Goal: Task Accomplishment & Management: Use online tool/utility

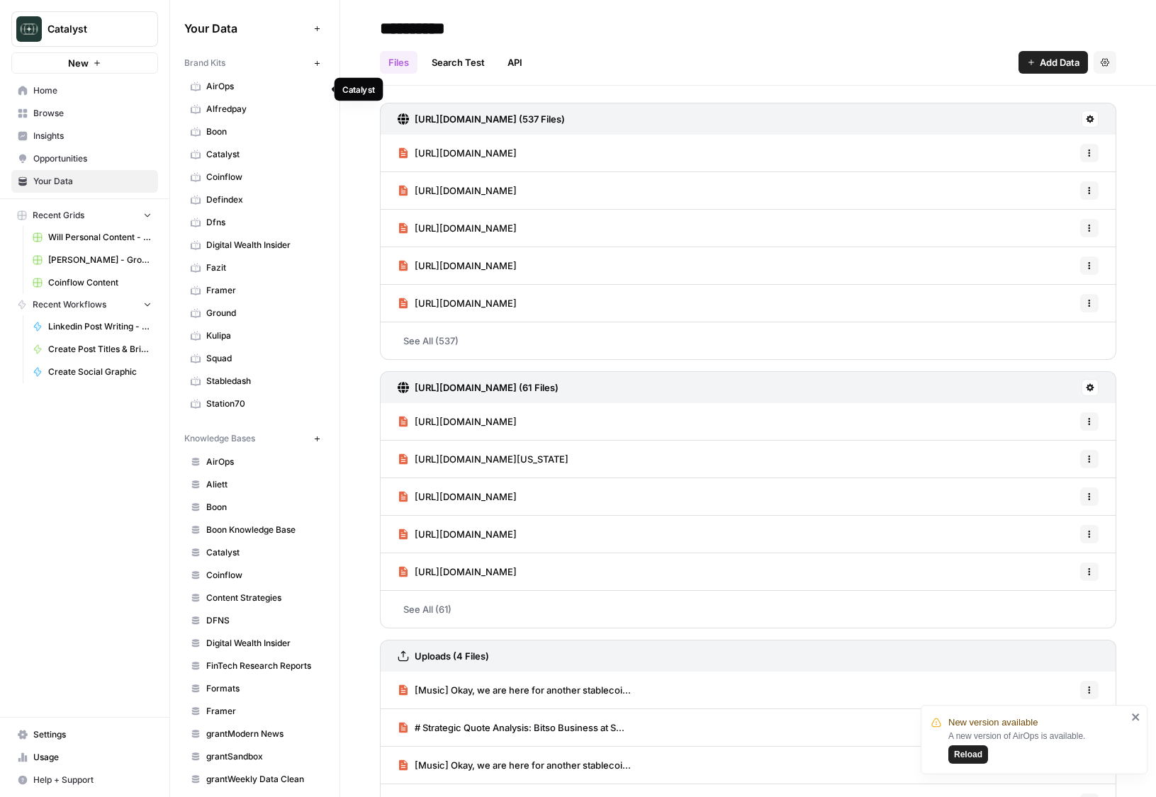
scroll to position [65, 0]
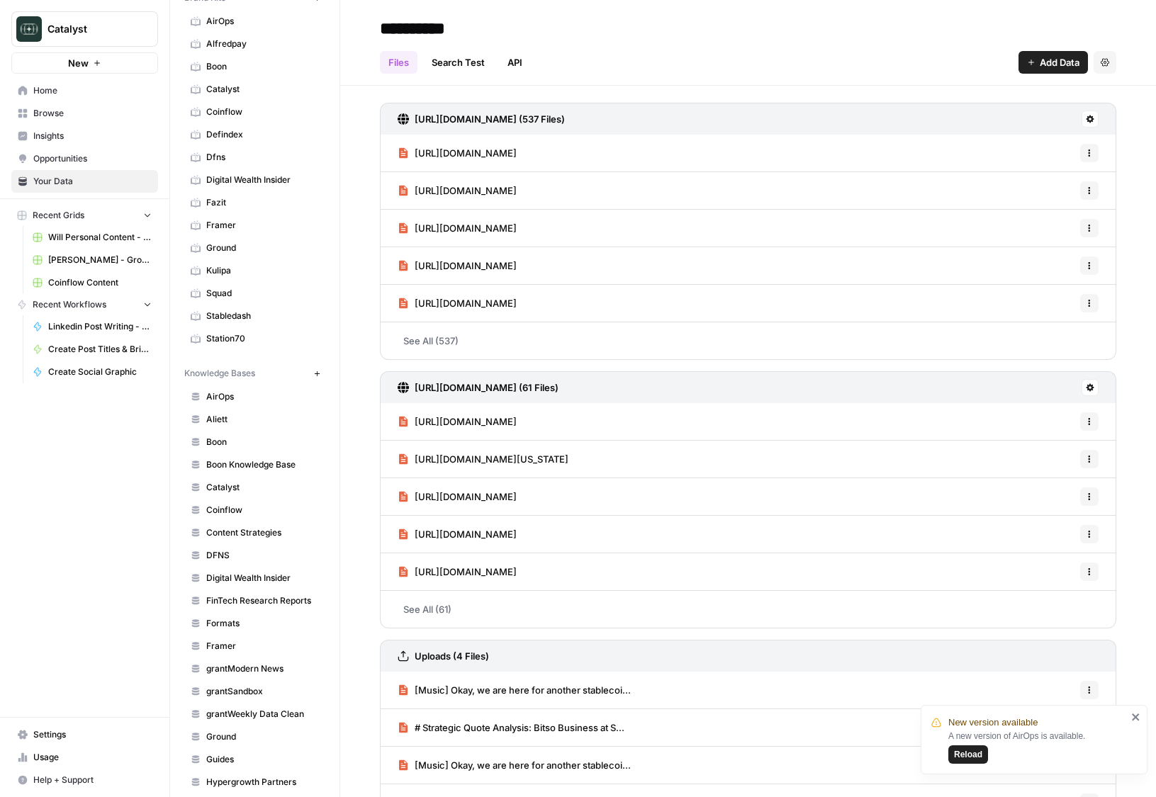
click at [44, 84] on link "Home" at bounding box center [84, 90] width 147 height 23
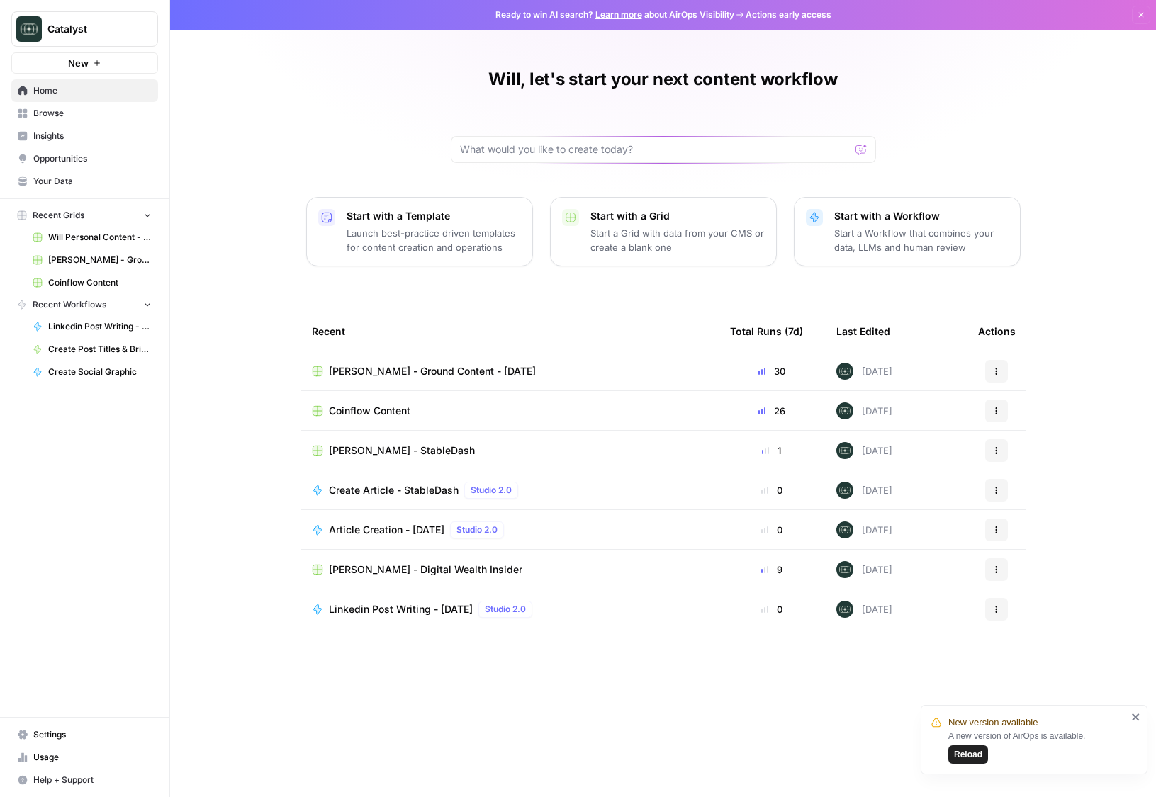
click at [424, 448] on span "[PERSON_NAME] - StableDash" at bounding box center [402, 451] width 146 height 14
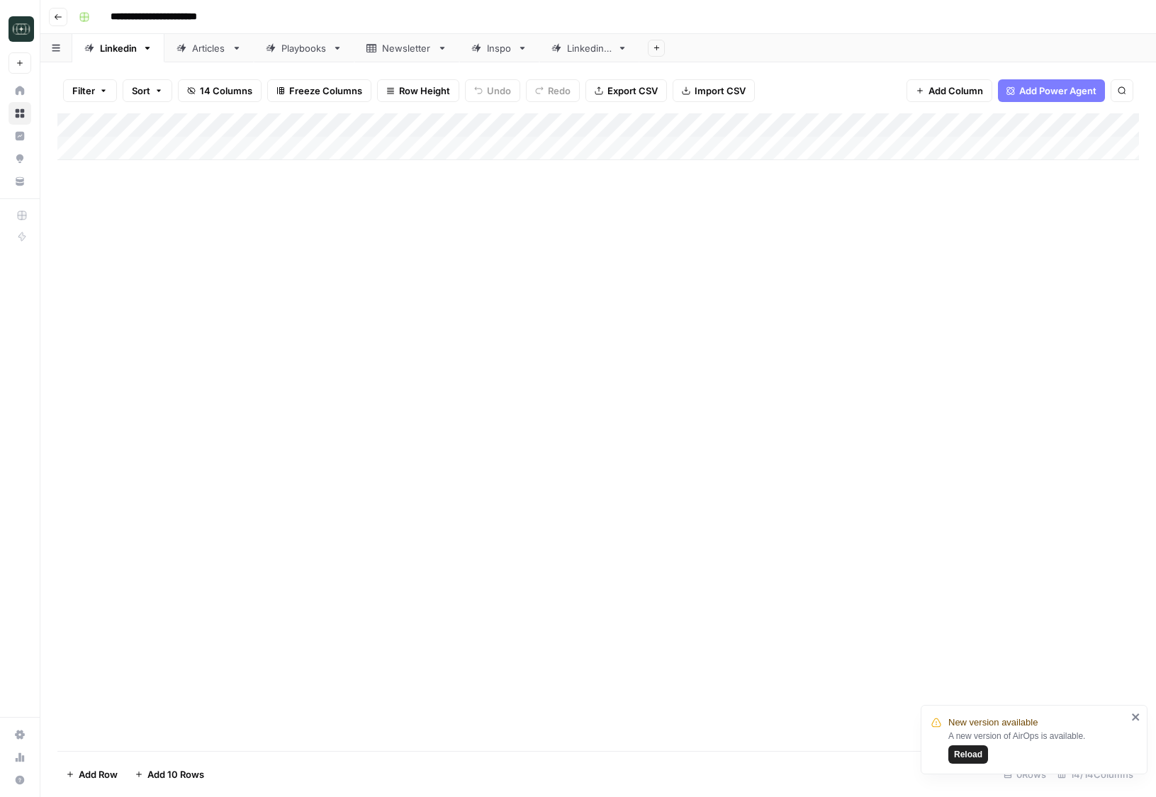
click at [220, 45] on div "Articles" at bounding box center [209, 48] width 34 height 14
click at [271, 176] on div "Add Column" at bounding box center [597, 148] width 1081 height 71
click at [297, 171] on div "Add Column" at bounding box center [597, 160] width 1081 height 95
type textarea "**********"
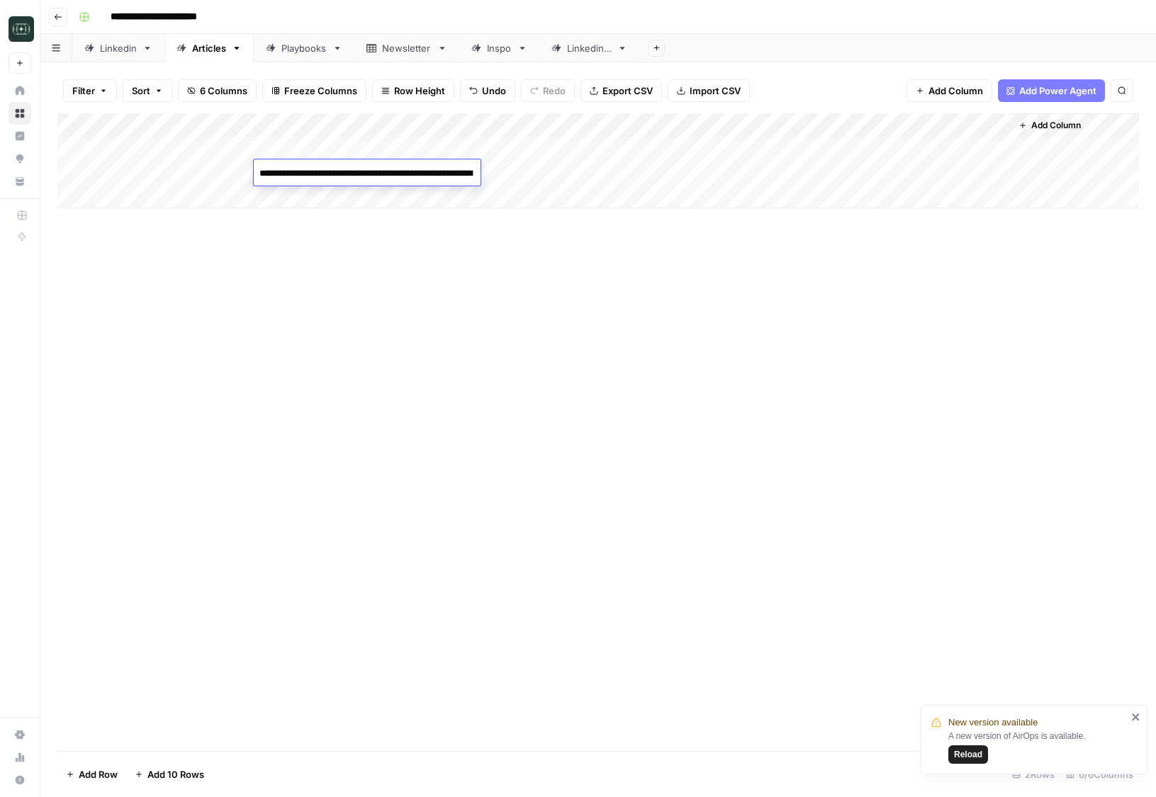
scroll to position [8458, 0]
click at [483, 170] on div "Add Column" at bounding box center [597, 160] width 1081 height 95
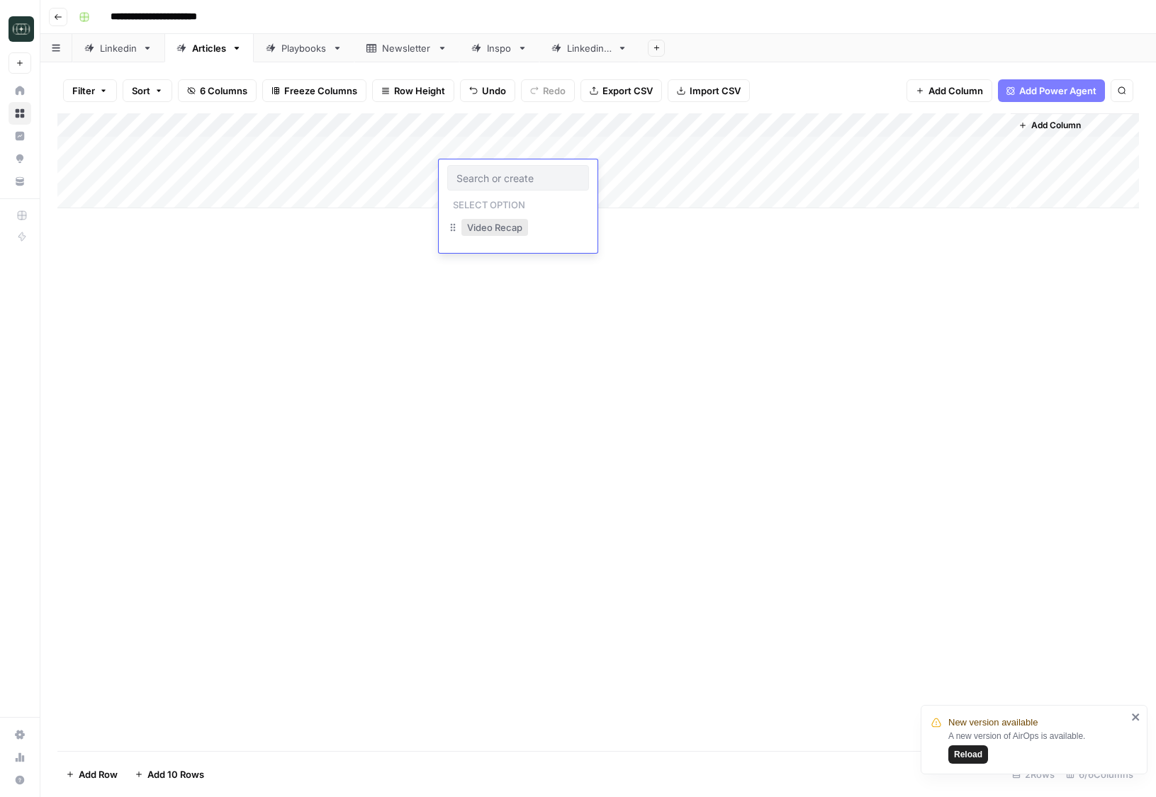
click at [480, 230] on button "Video Recap" at bounding box center [494, 227] width 67 height 17
click at [322, 203] on div "Add Column" at bounding box center [597, 160] width 1081 height 95
click at [208, 172] on div "Add Column" at bounding box center [597, 172] width 1081 height 119
type textarea "**********"
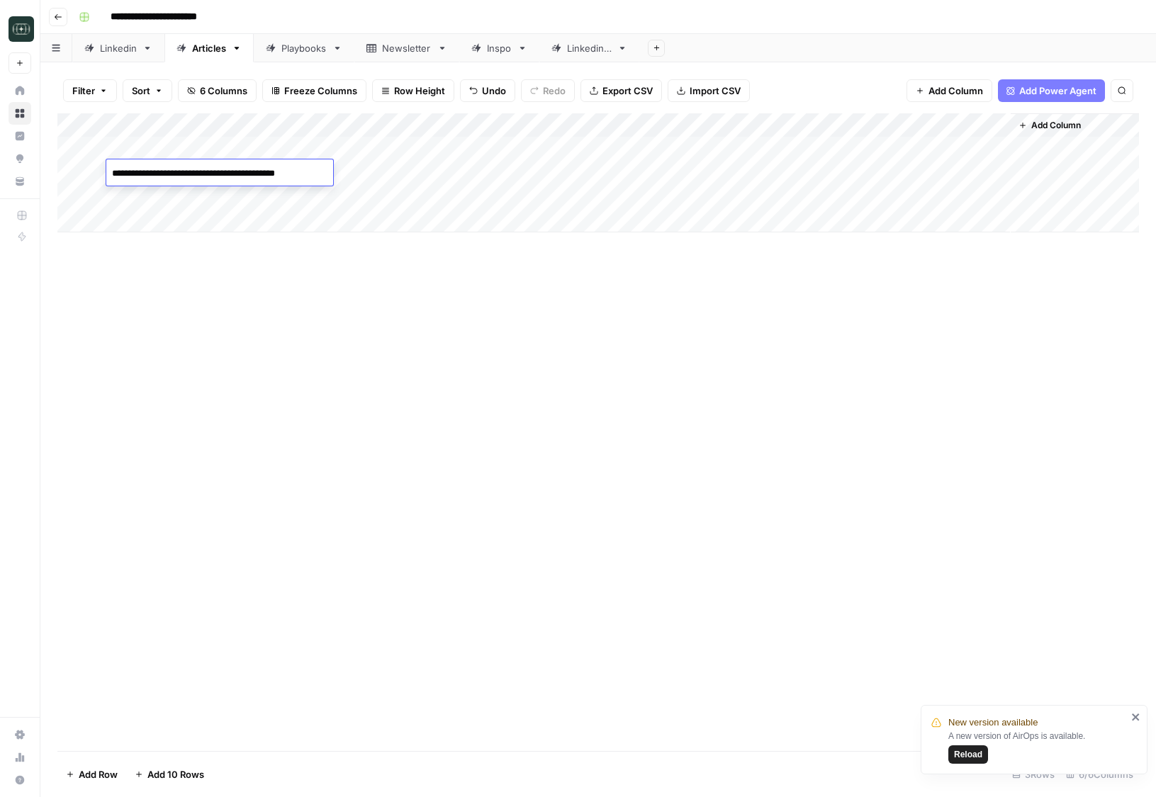
scroll to position [1132, 0]
click at [632, 174] on div "Add Column" at bounding box center [597, 172] width 1081 height 119
click at [582, 351] on div "Add Column" at bounding box center [597, 432] width 1081 height 638
click at [869, 174] on div "Add Column" at bounding box center [597, 172] width 1081 height 119
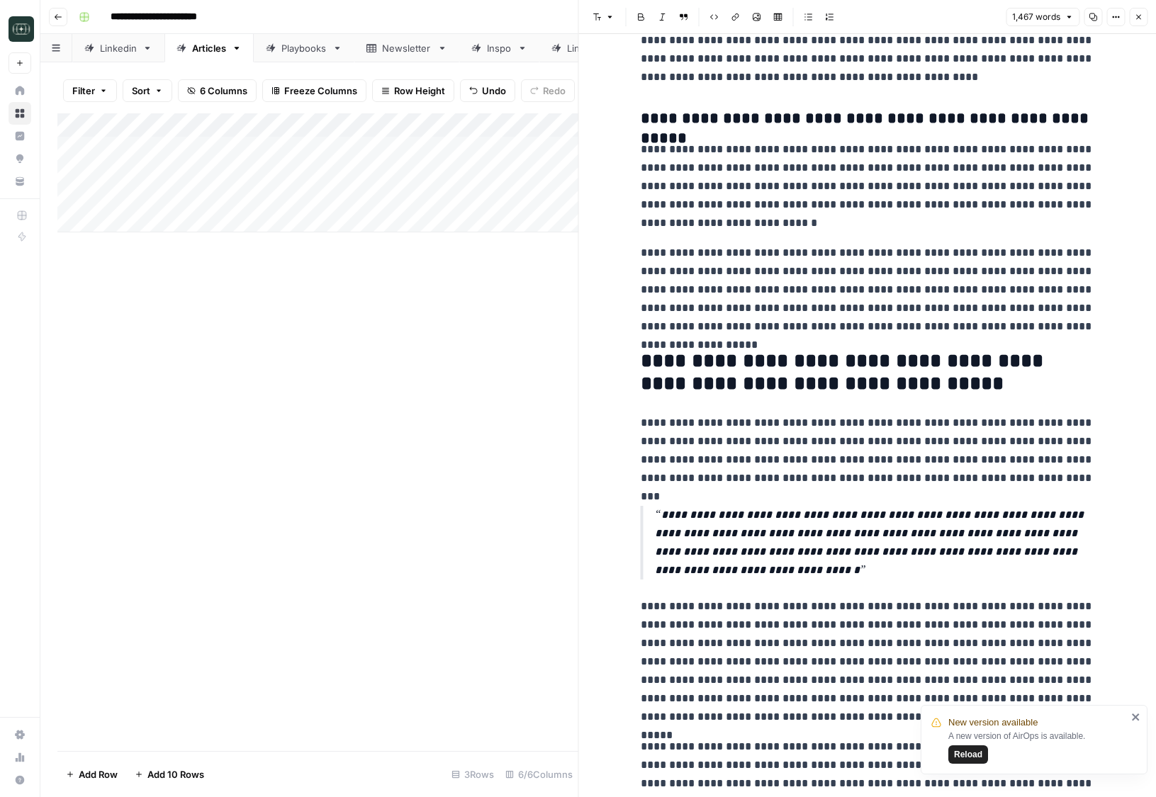
scroll to position [2515, 0]
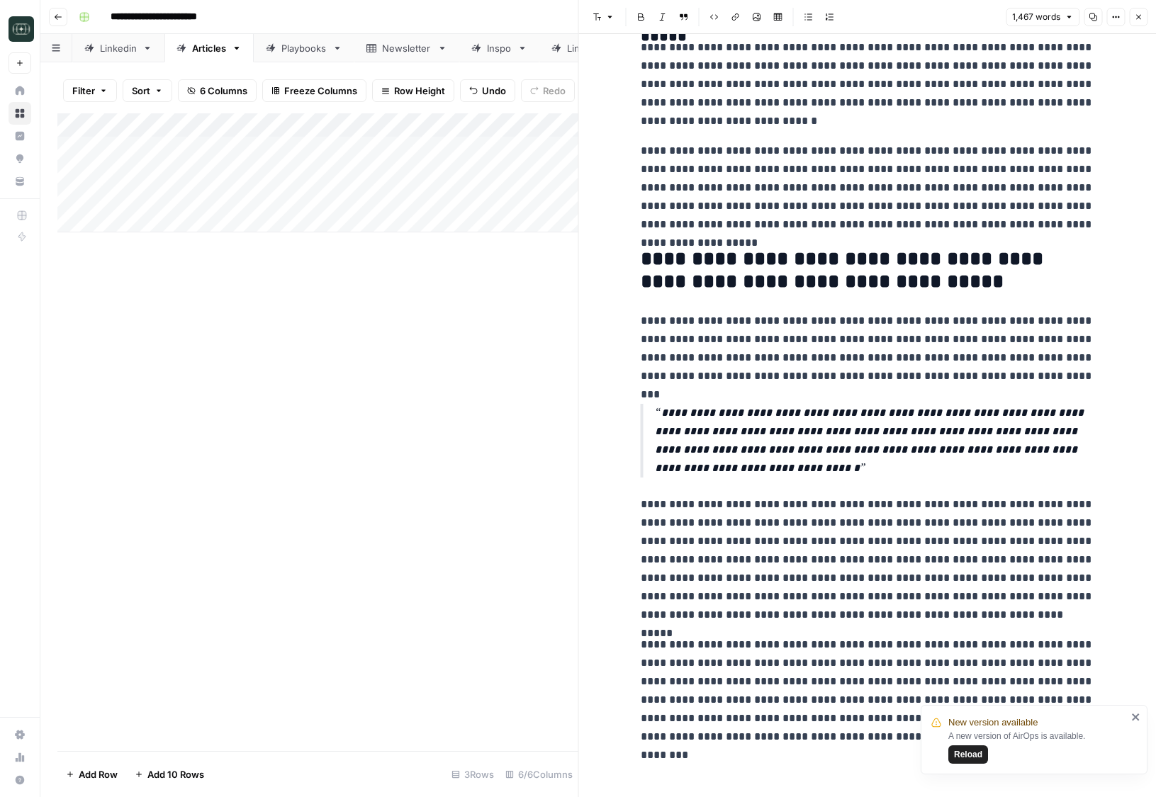
click at [1136, 714] on icon "close" at bounding box center [1136, 716] width 10 height 11
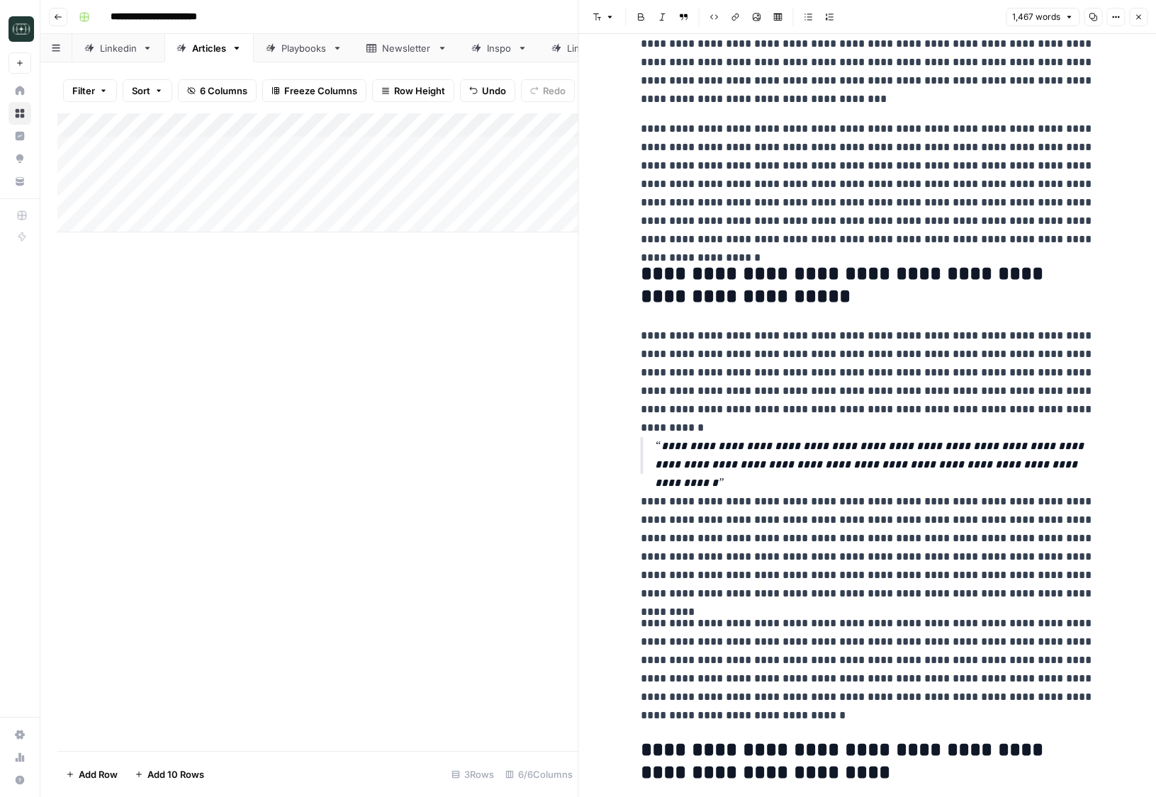
scroll to position [0, 0]
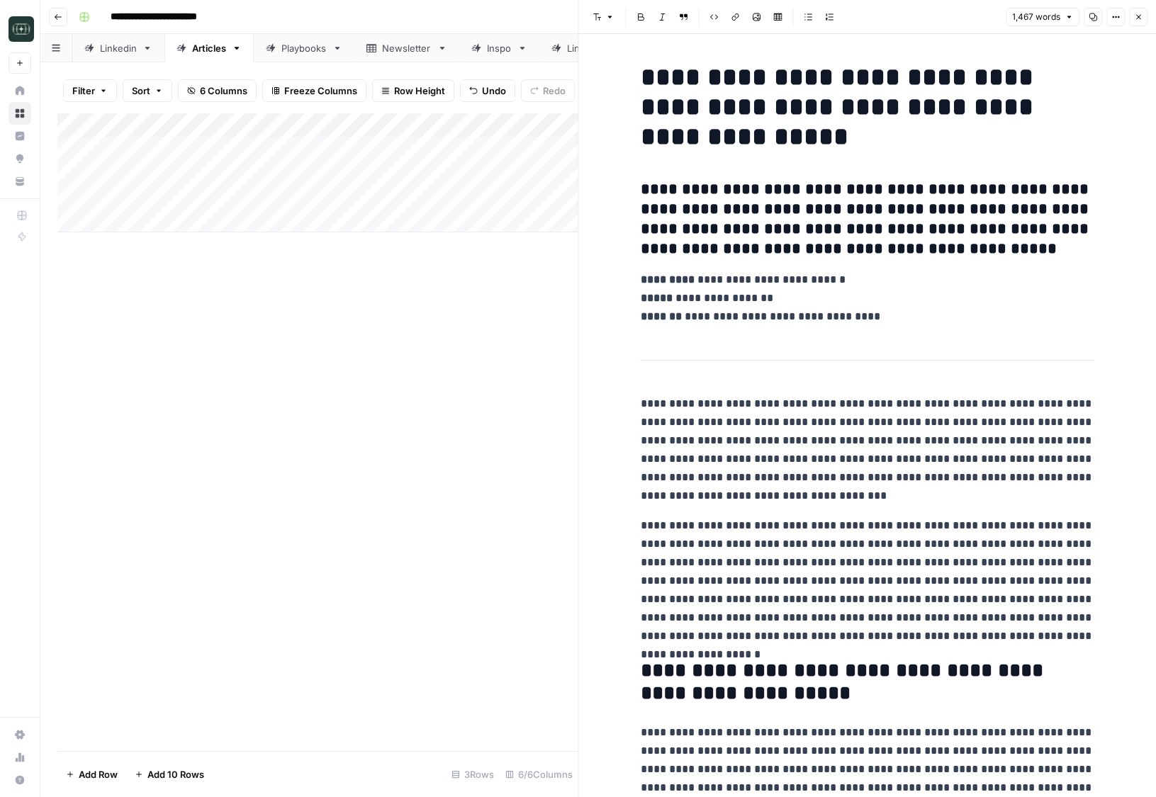
click at [1015, 100] on h1 "**********" at bounding box center [867, 106] width 453 height 89
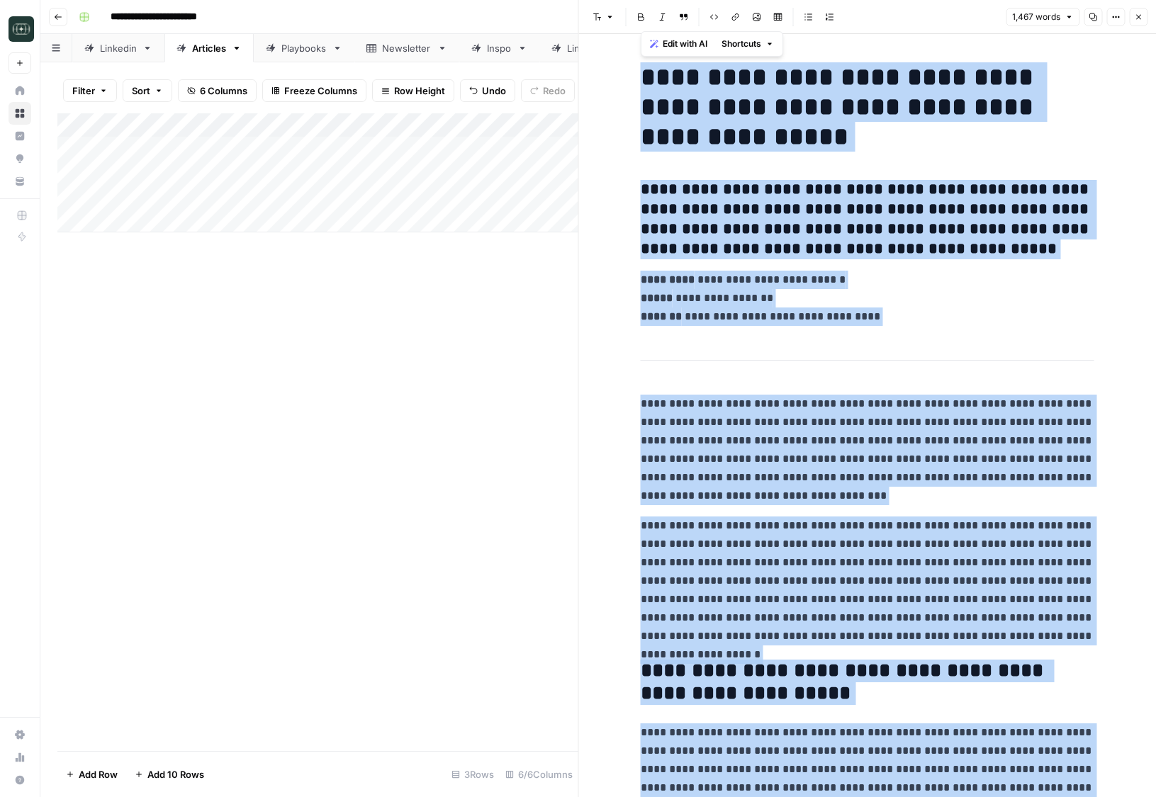
copy div "**********"
click at [986, 227] on h3 "**********" at bounding box center [867, 219] width 453 height 79
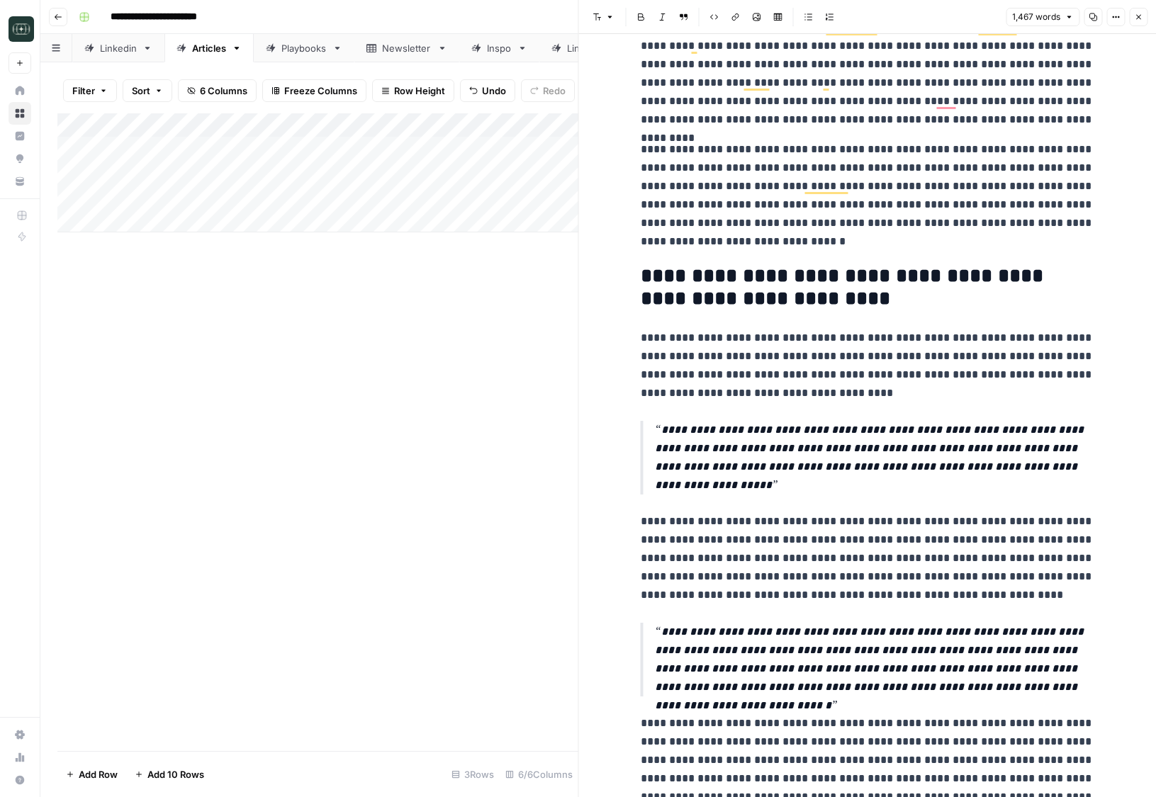
scroll to position [913, 0]
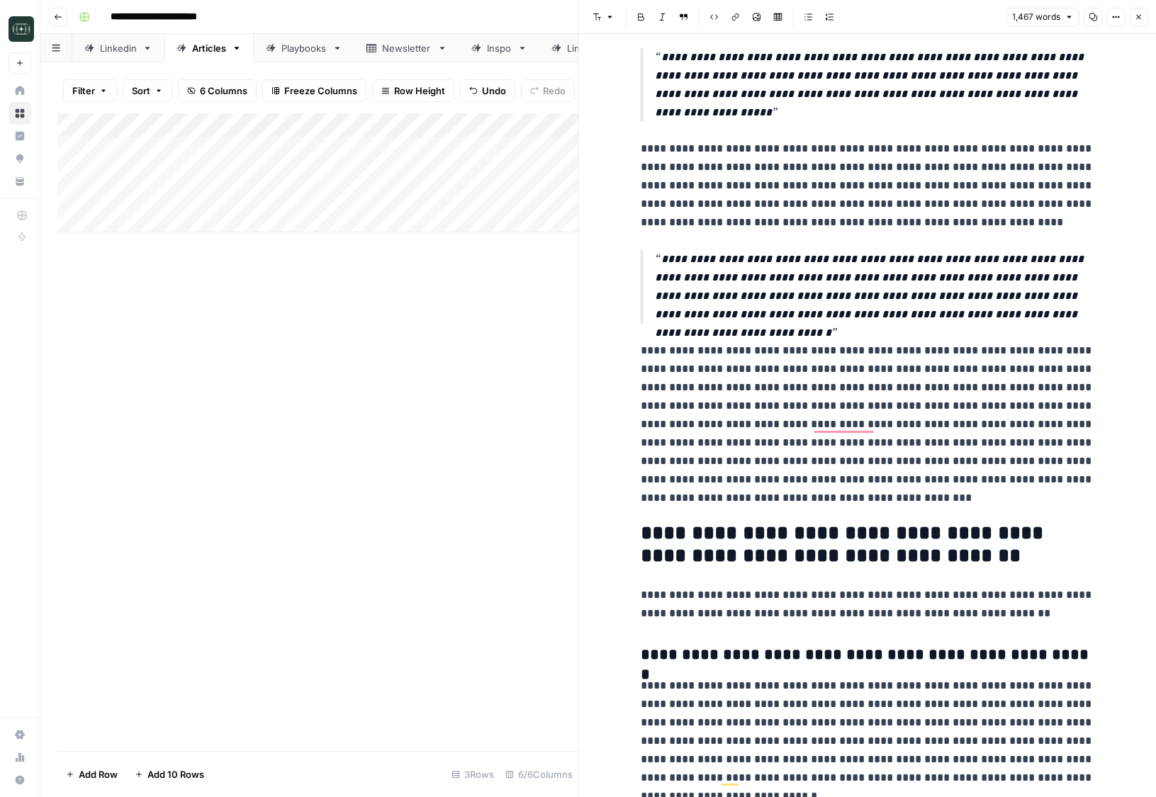
click at [1136, 17] on icon "button" at bounding box center [1138, 17] width 9 height 9
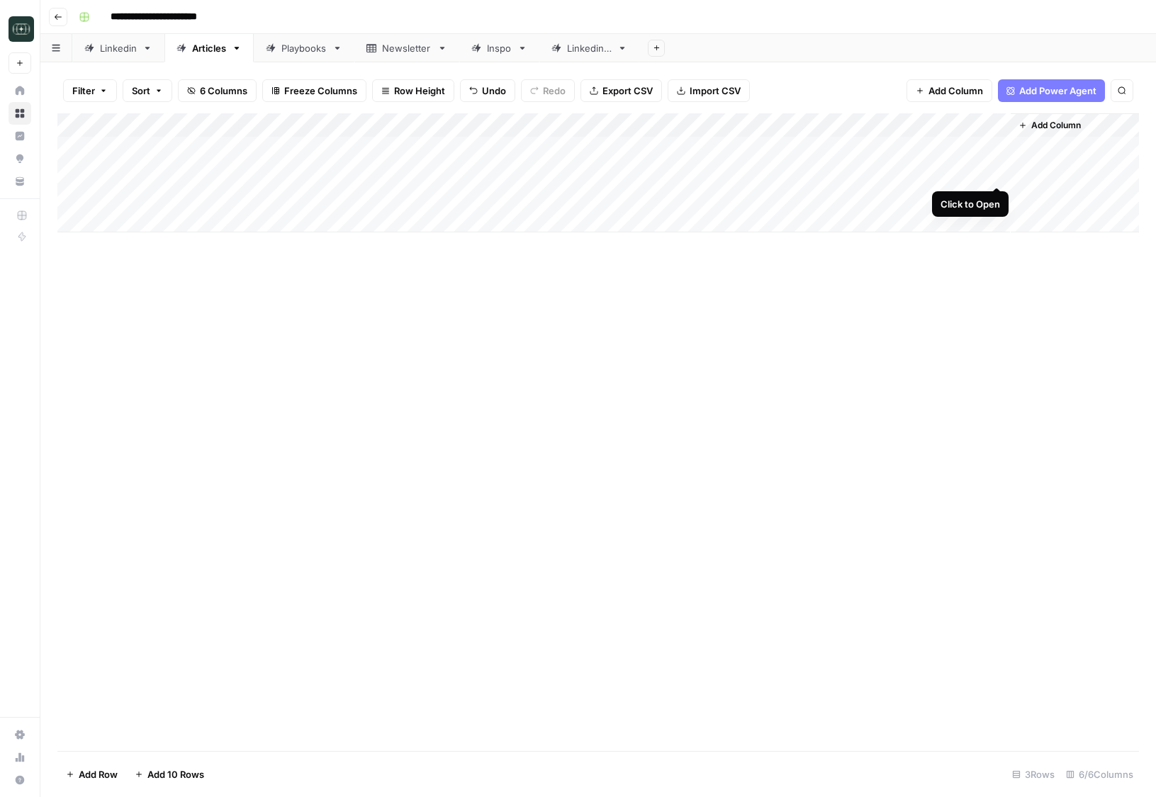
click at [999, 171] on div "Add Column" at bounding box center [597, 172] width 1081 height 119
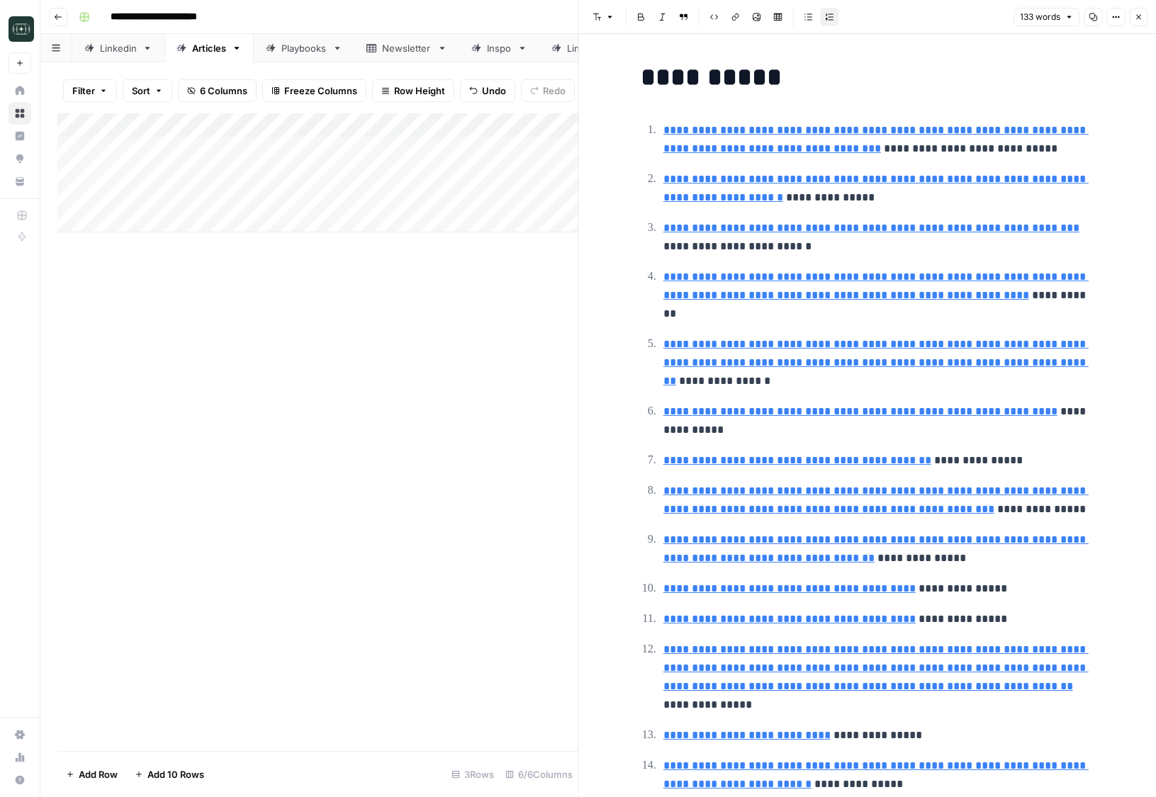
type input "https://www.wilmerhale.com/en/insights/client-alerts/20250718-what-the-genius-a…"
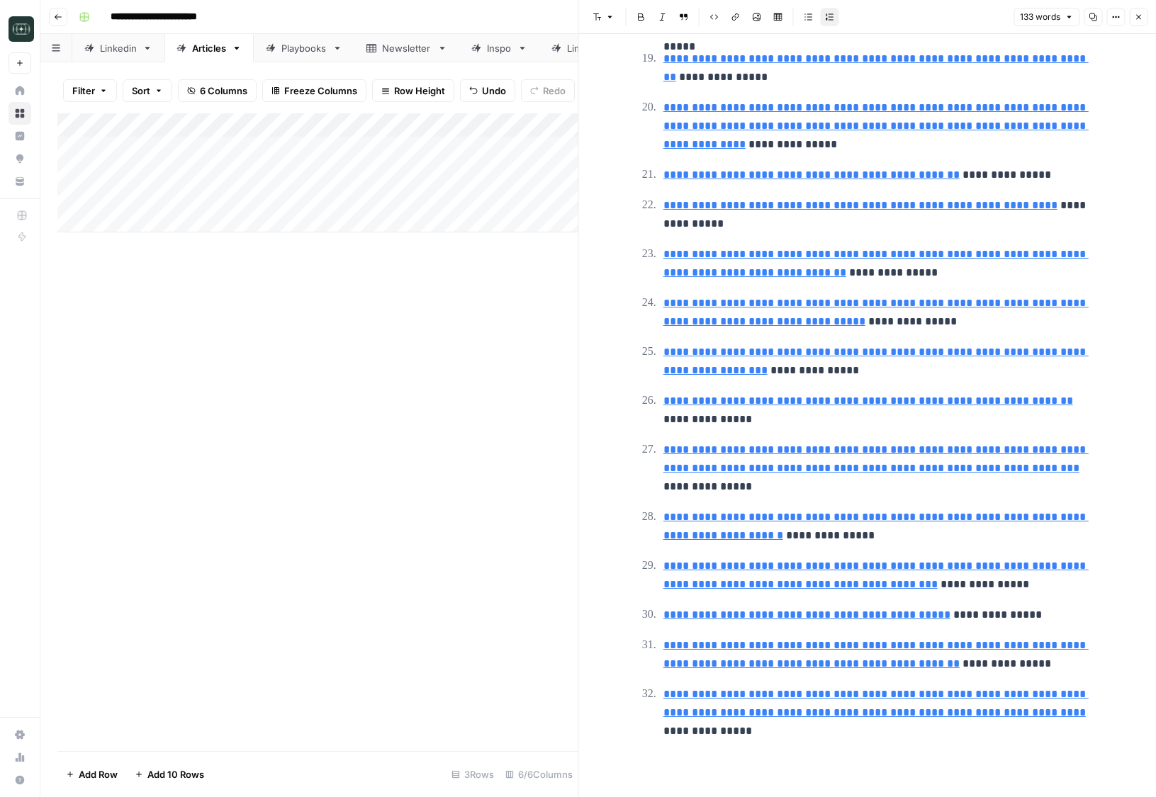
click at [1137, 16] on icon "button" at bounding box center [1138, 17] width 5 height 5
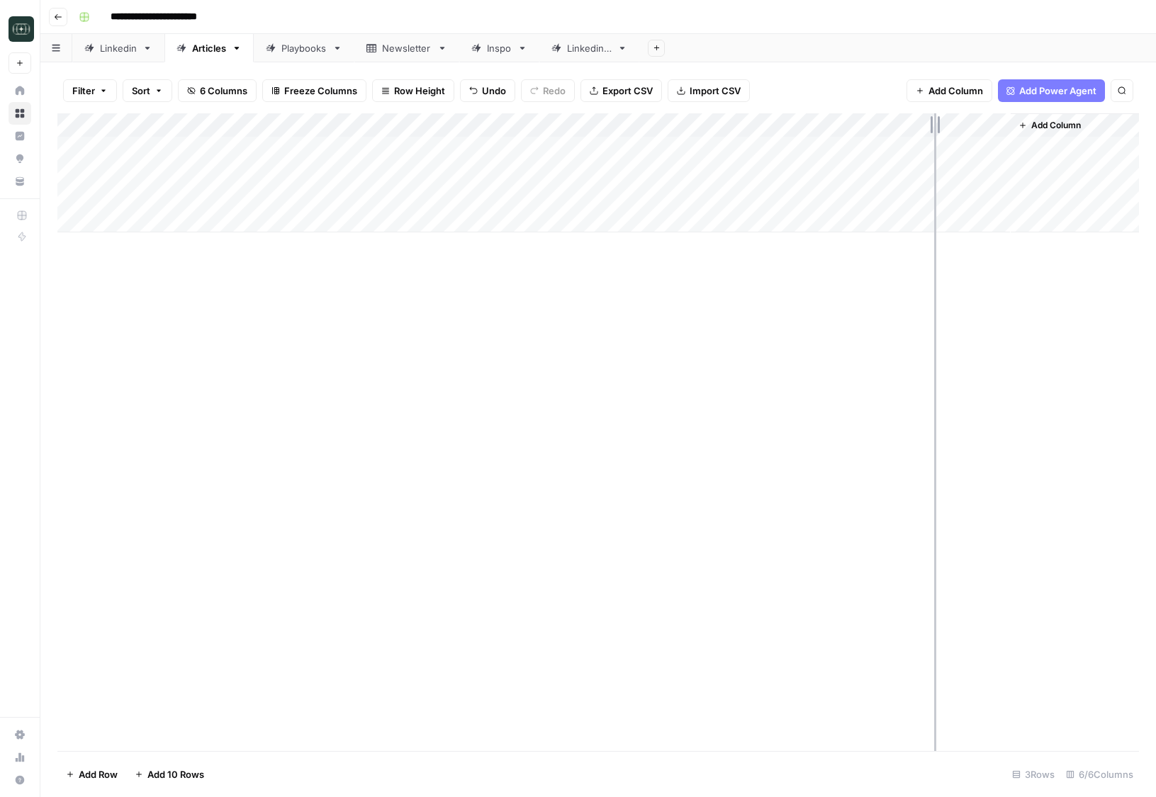
drag, startPoint x: 883, startPoint y: 124, endPoint x: 956, endPoint y: 128, distance: 73.1
click at [956, 128] on div "Add Column" at bounding box center [597, 172] width 1081 height 119
click at [724, 123] on div "Add Column" at bounding box center [597, 172] width 1081 height 119
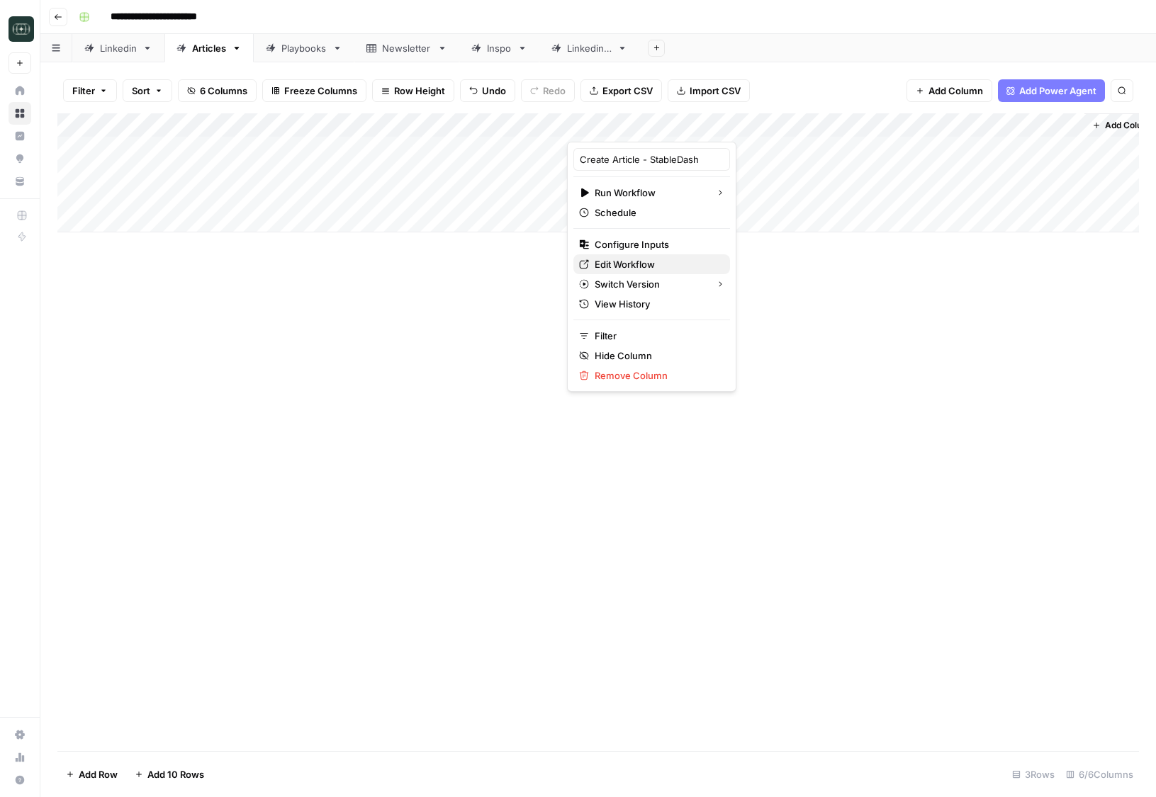
click at [634, 264] on span "Edit Workflow" at bounding box center [656, 264] width 124 height 14
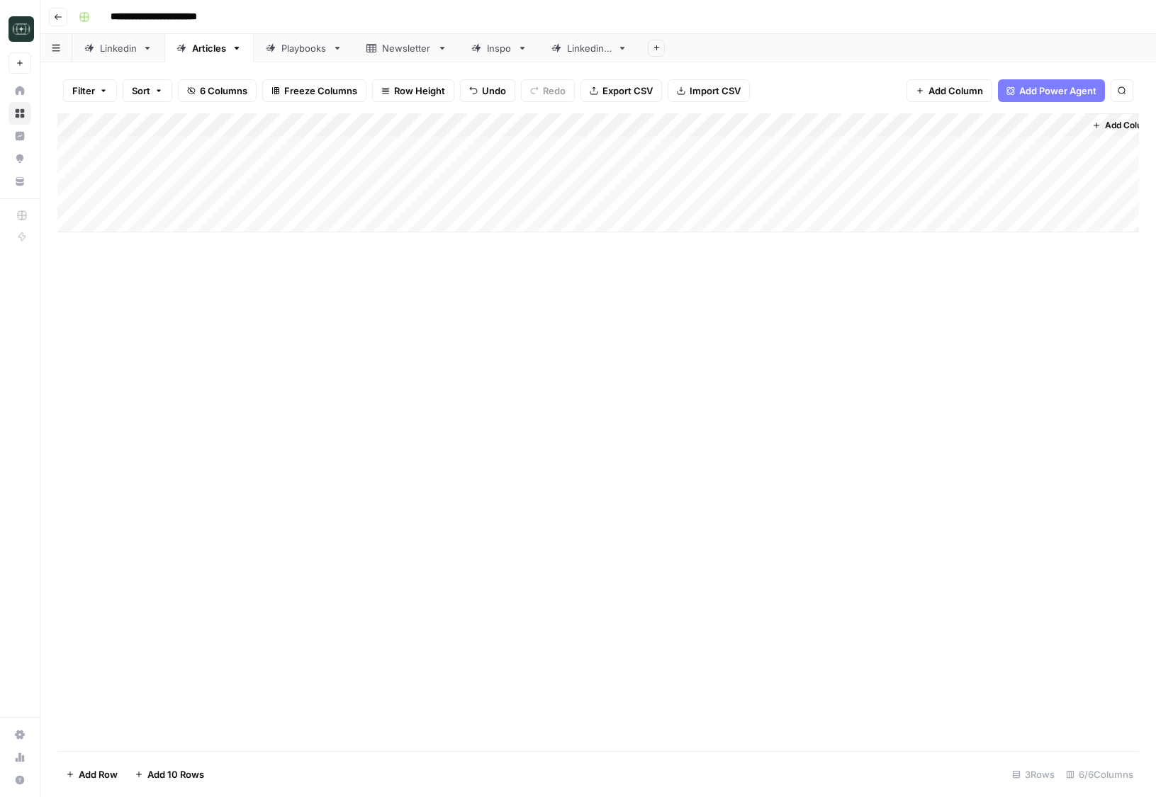
click at [492, 309] on div "Add Column" at bounding box center [597, 432] width 1081 height 638
click at [728, 126] on div "Add Column" at bounding box center [597, 172] width 1081 height 119
click at [503, 375] on div "Add Column" at bounding box center [597, 432] width 1081 height 638
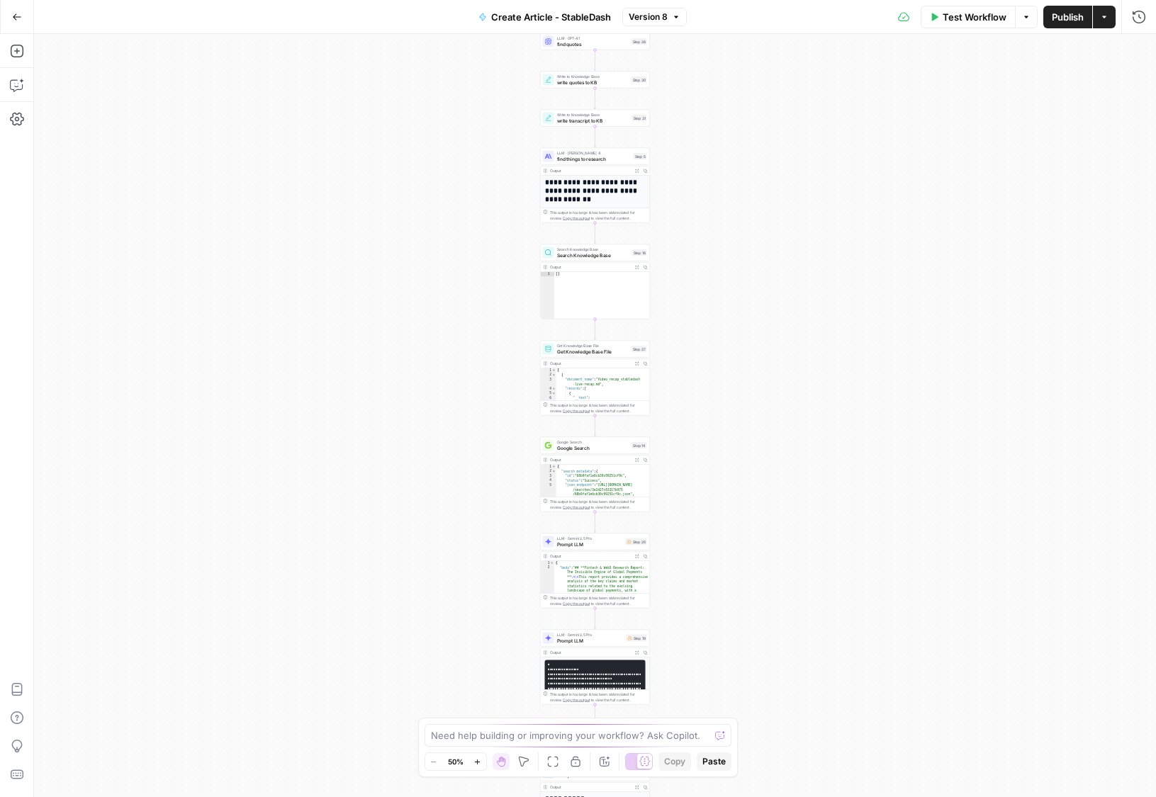
drag, startPoint x: 700, startPoint y: 213, endPoint x: 700, endPoint y: 329, distance: 116.9
click at [700, 329] on div "**********" at bounding box center [595, 415] width 1122 height 763
click at [10, 46] on icon "button" at bounding box center [17, 51] width 14 height 14
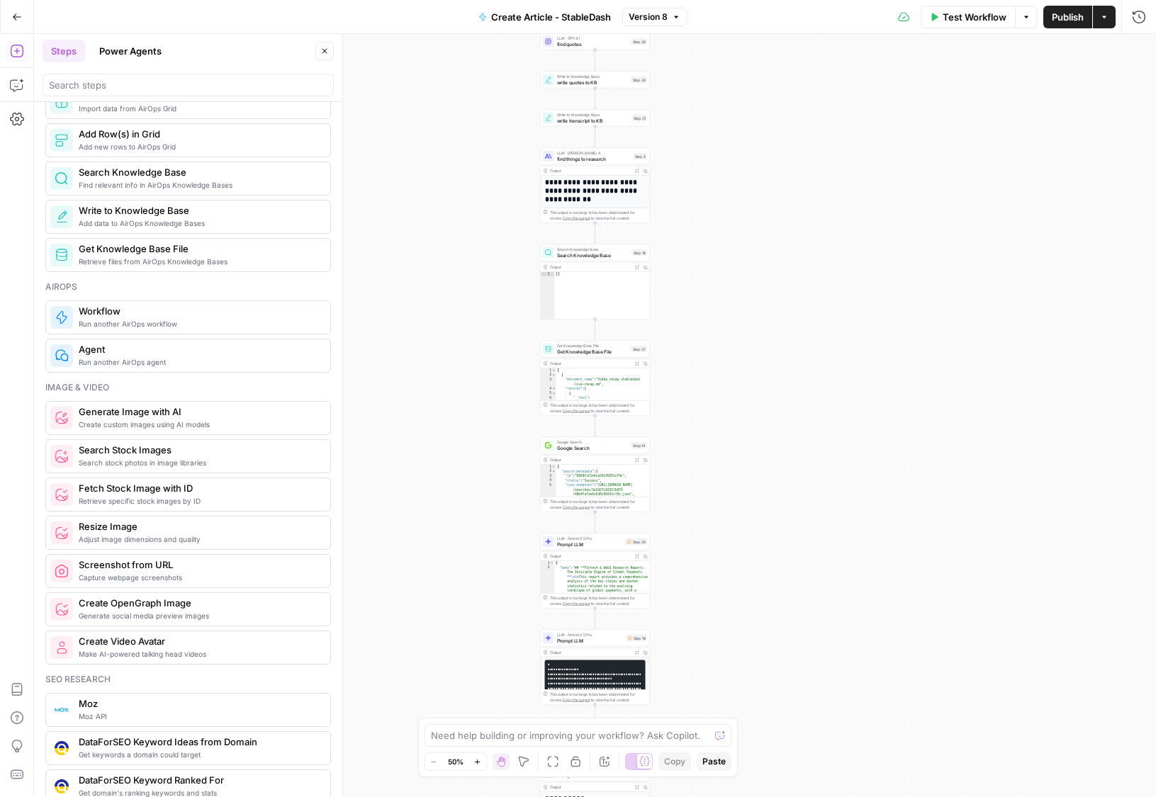
scroll to position [692, 0]
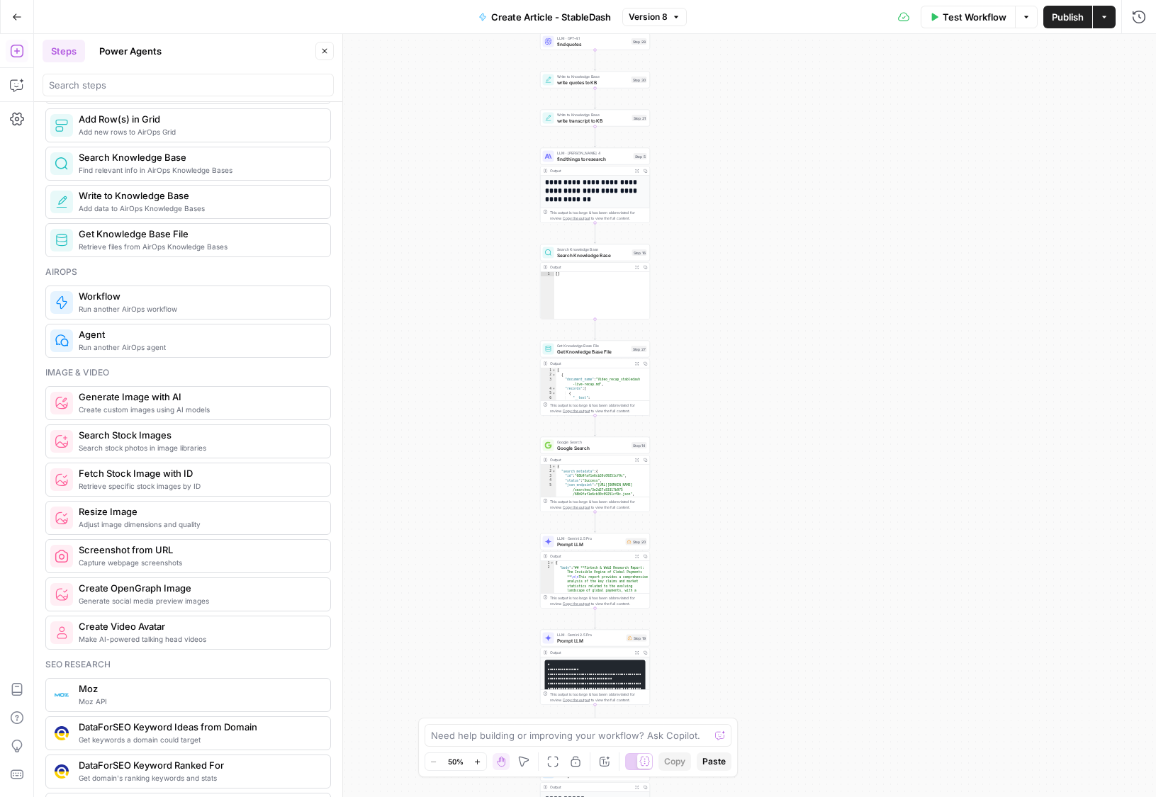
click at [293, 442] on span "Search stock photos in image libraries" at bounding box center [199, 447] width 240 height 11
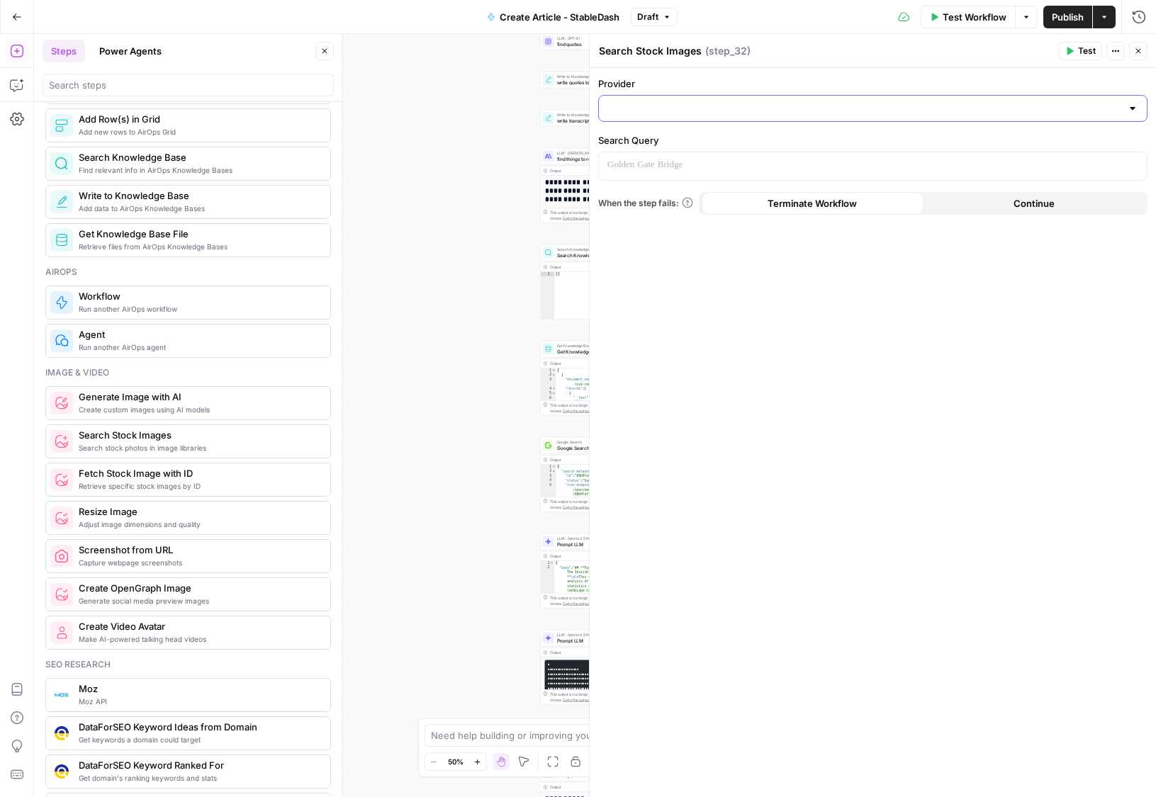
click at [723, 112] on input "Provider" at bounding box center [864, 108] width 514 height 14
click at [1063, 170] on span "Unsplash" at bounding box center [878, 164] width 504 height 14
type input "Unsplash"
click at [1107, 621] on div "Provider Unsplash logo Unsplash Home Unsplash Search Query When the step fails:…" at bounding box center [873, 432] width 566 height 729
click at [969, 113] on input "Provider" at bounding box center [872, 108] width 497 height 14
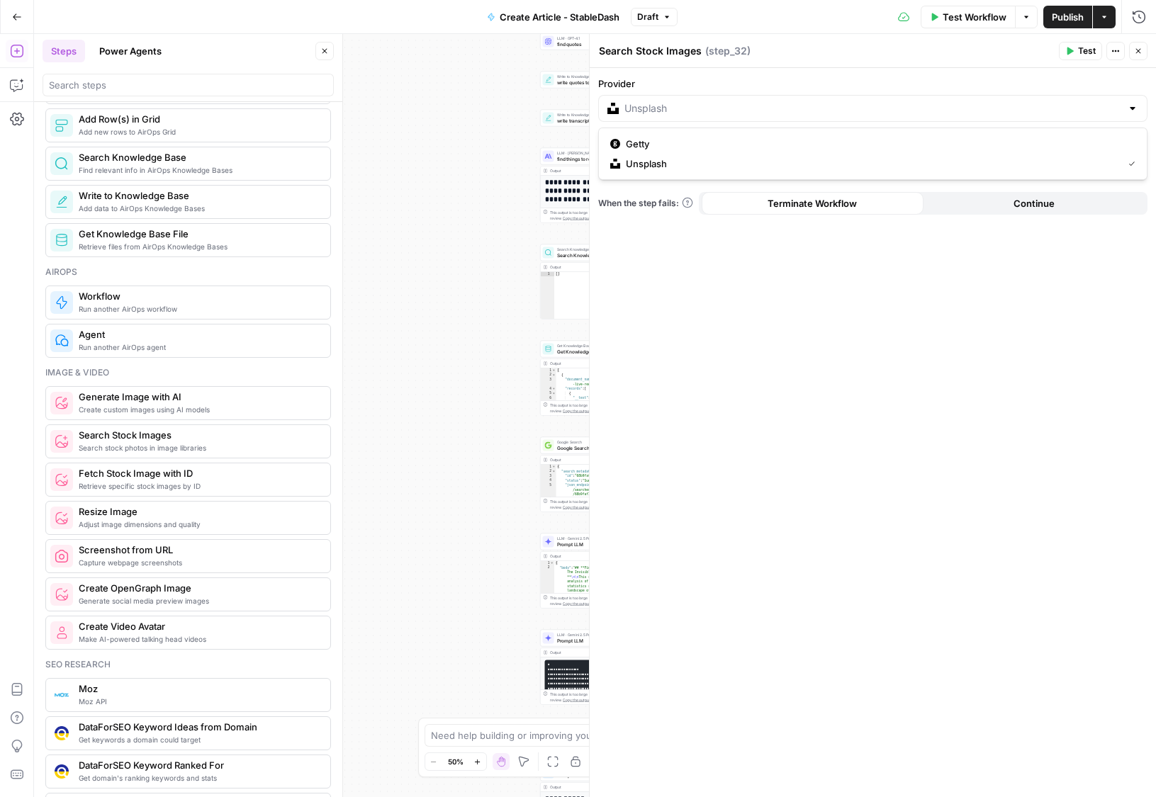
type input "Unsplash"
click at [1138, 51] on icon "button" at bounding box center [1138, 51] width 5 height 5
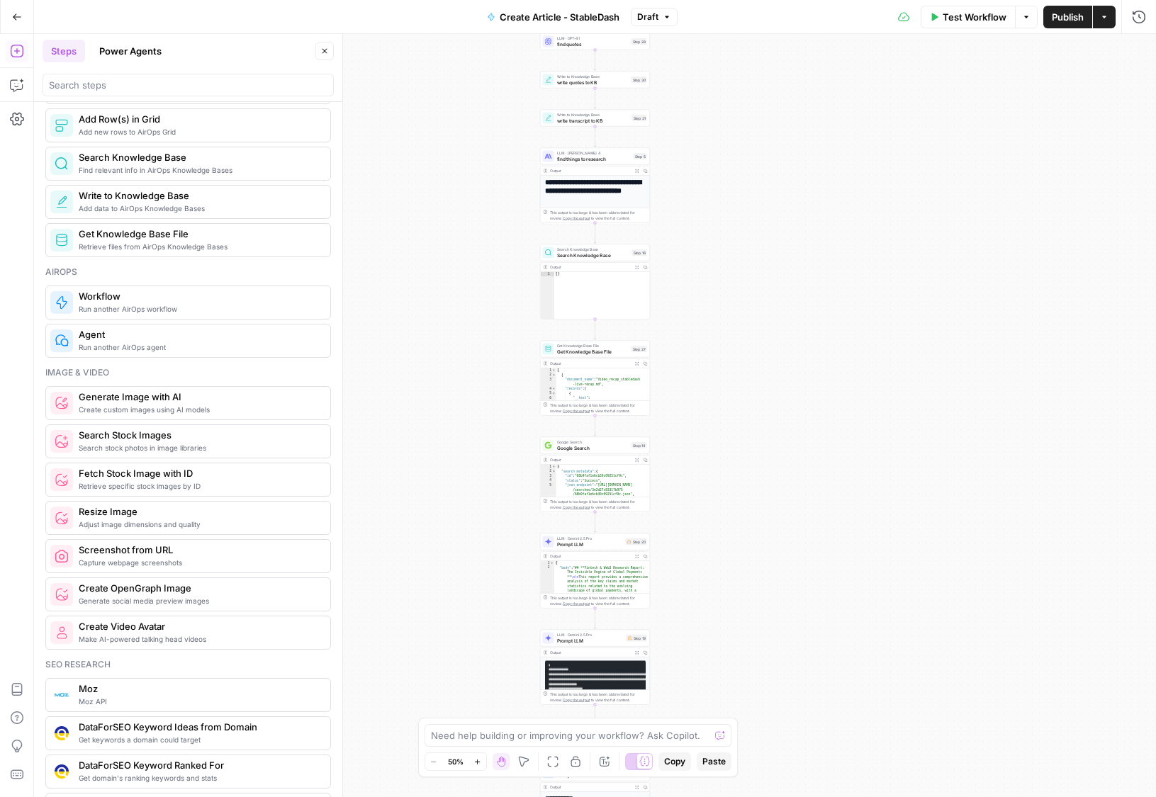
click at [288, 557] on span "Capture webpage screenshots" at bounding box center [199, 562] width 240 height 11
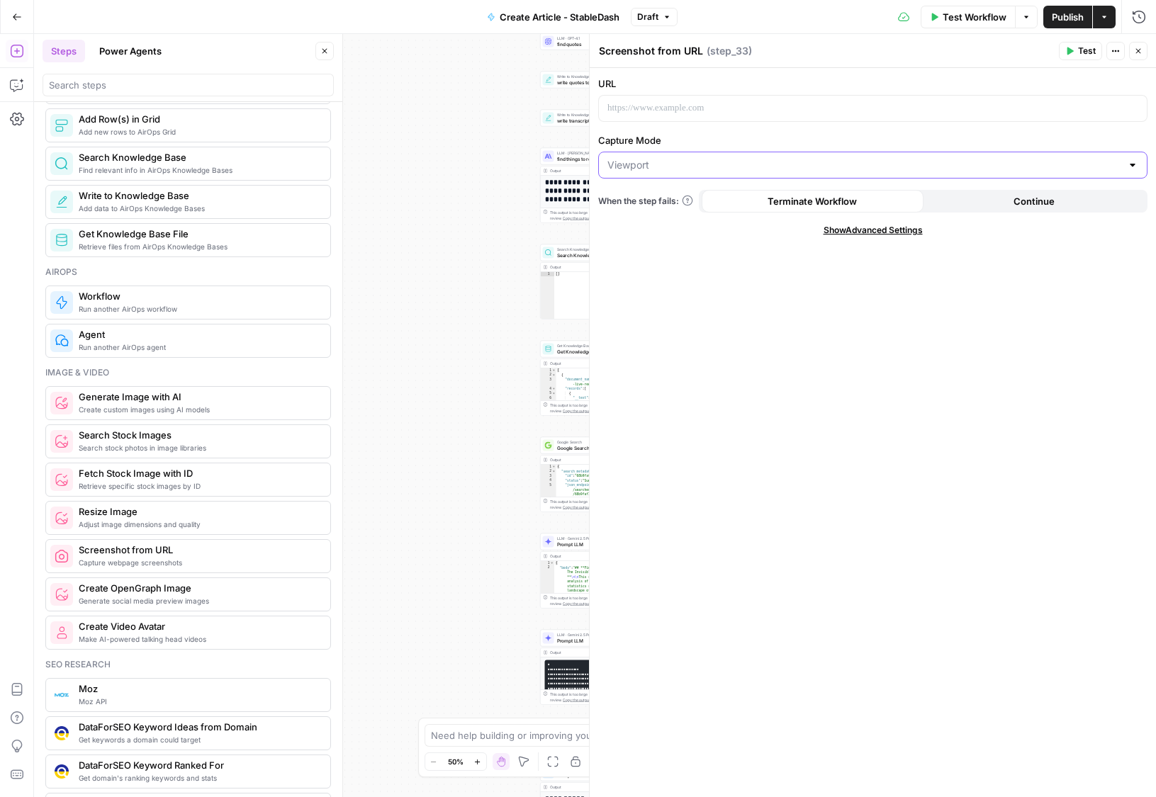
click at [729, 162] on input "Capture Mode" at bounding box center [864, 165] width 514 height 14
click at [706, 206] on span "Viewport" at bounding box center [863, 200] width 507 height 14
type input "Viewport"
click at [765, 108] on p at bounding box center [872, 108] width 531 height 14
click at [872, 74] on div "URL “/” to reference Variables Menu Capture Mode Viewport When the step fails: …" at bounding box center [873, 432] width 566 height 729
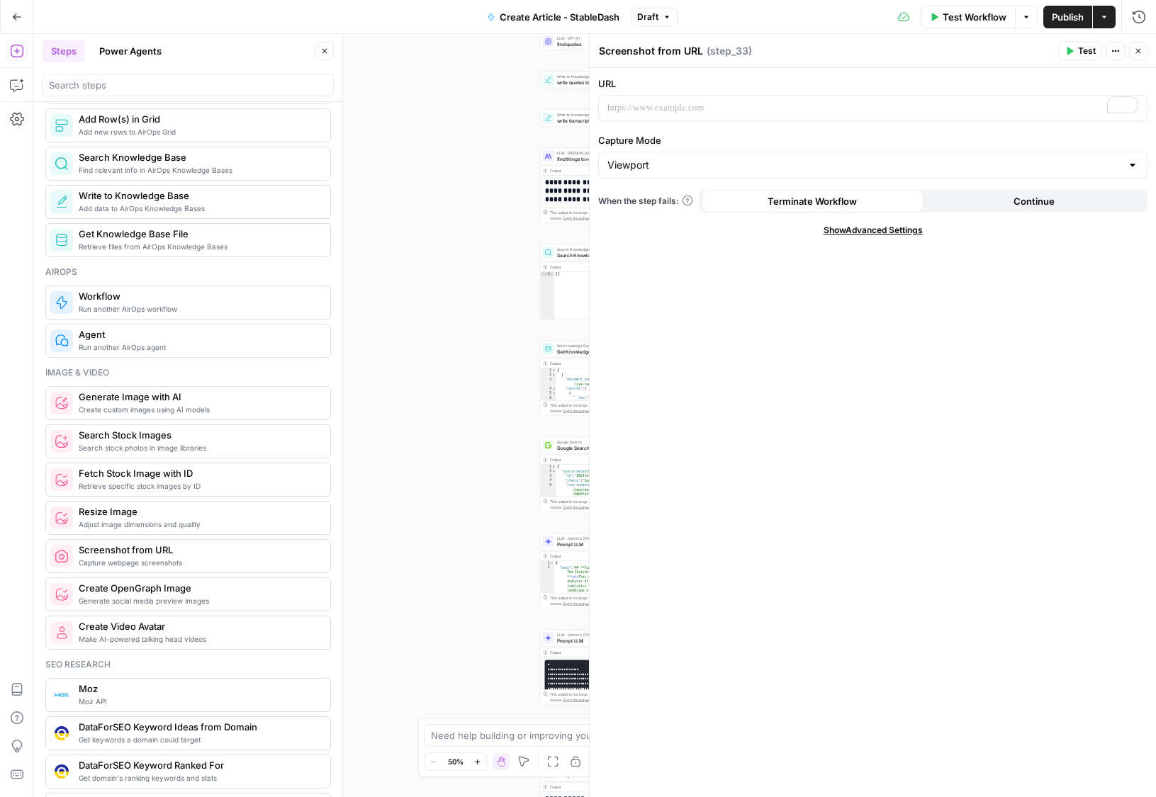
click at [885, 232] on span "Show Advanced Settings" at bounding box center [872, 230] width 99 height 13
click at [1010, 207] on button "Continue" at bounding box center [1034, 201] width 222 height 23
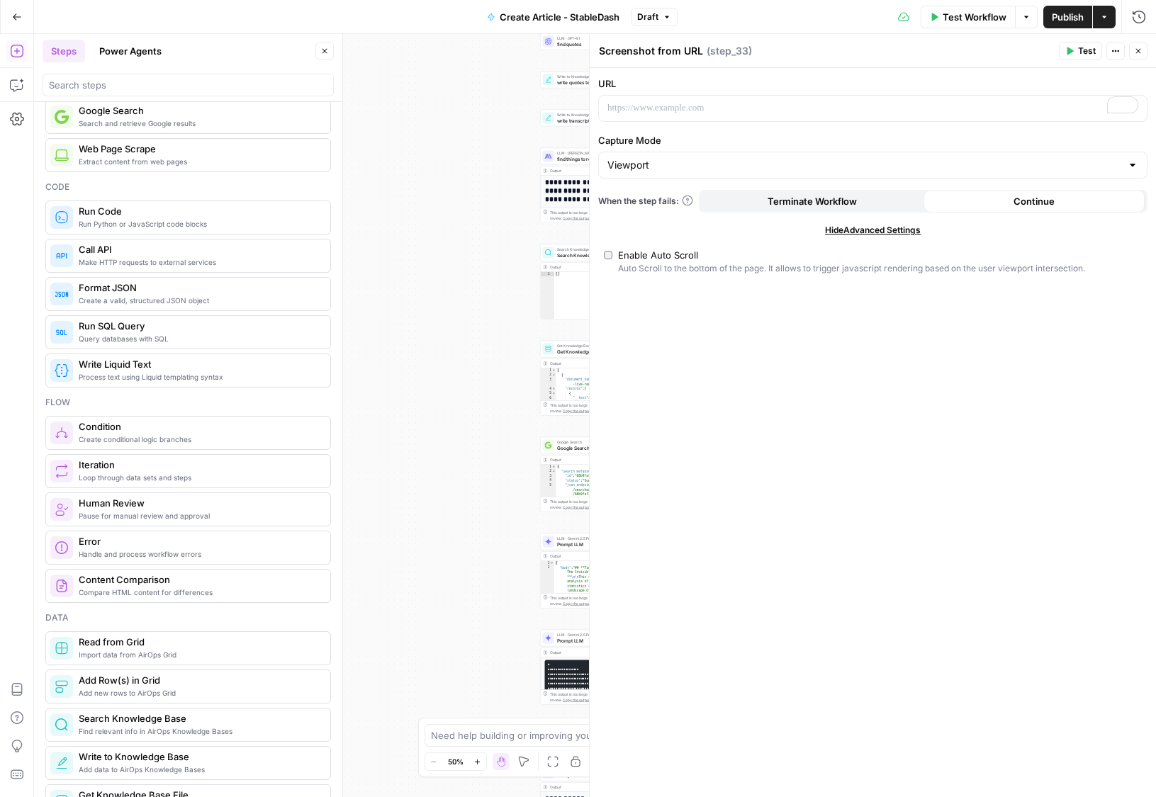
scroll to position [35, 0]
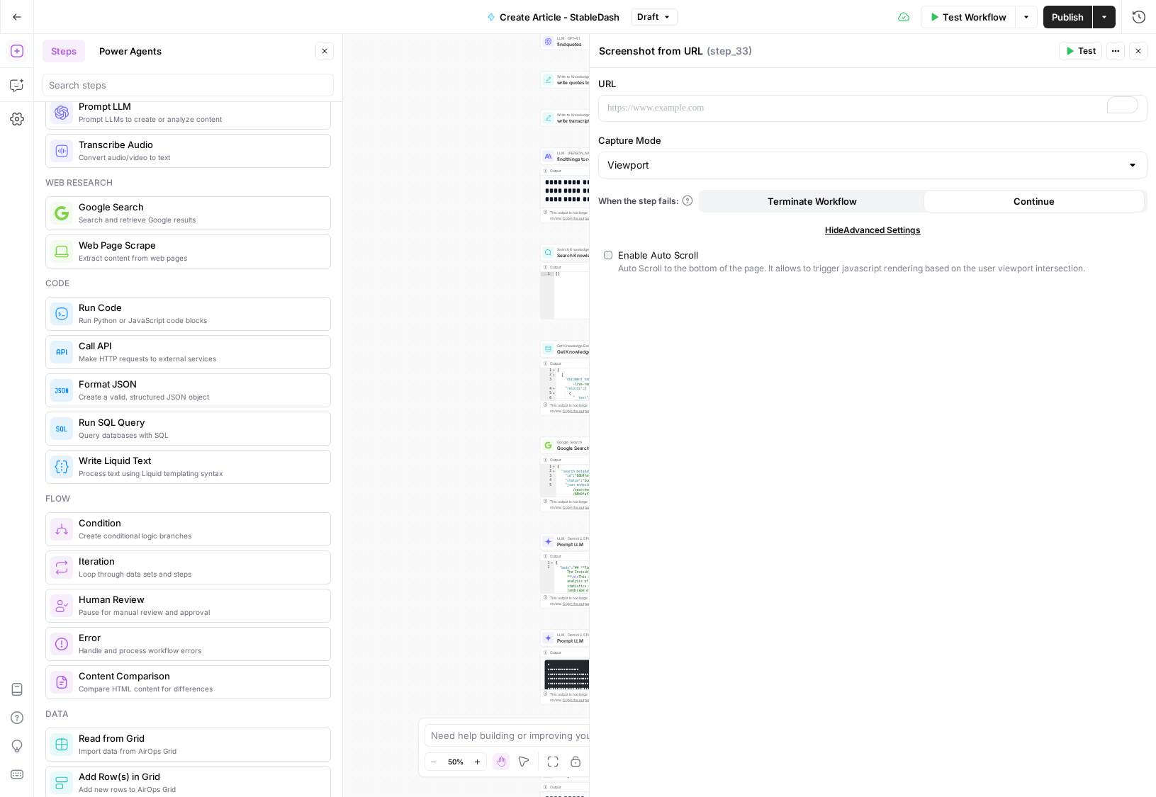
click at [241, 256] on span "Extract content from web pages" at bounding box center [199, 257] width 240 height 11
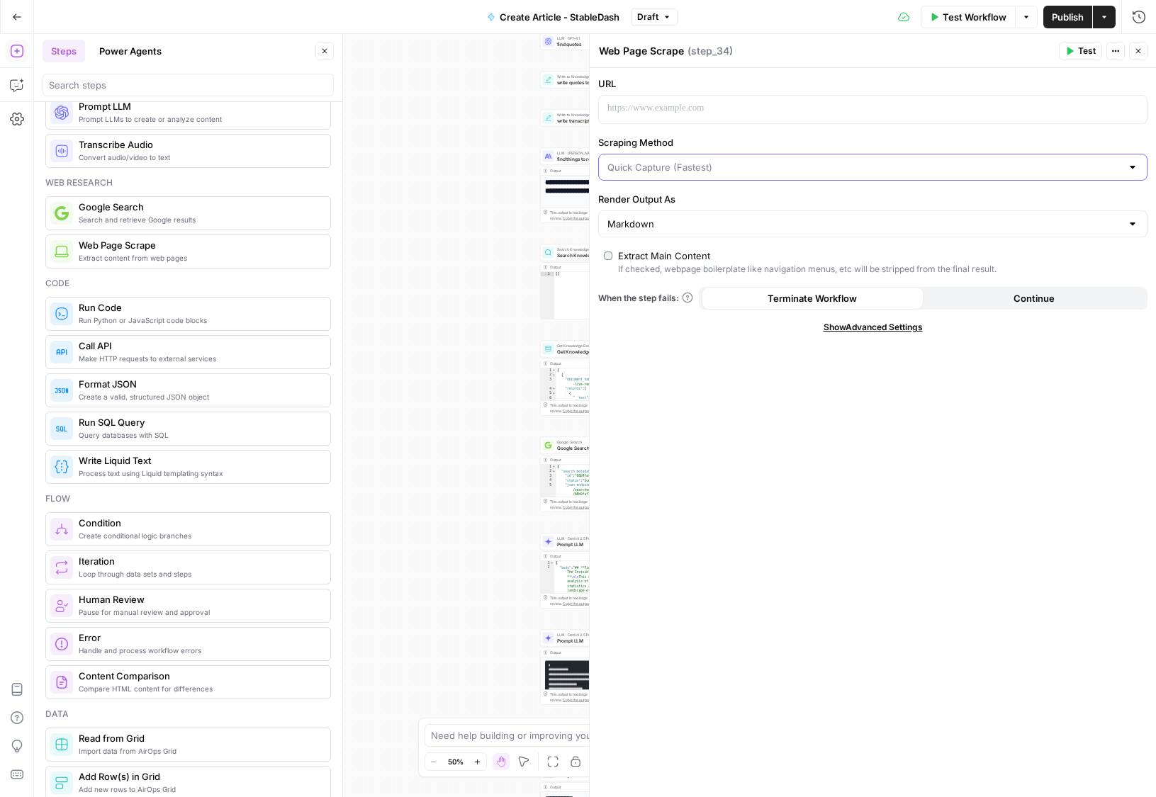
click at [730, 169] on input "Scraping Method" at bounding box center [864, 167] width 514 height 14
click at [712, 227] on span "Detailed Scrape (Slowest)" at bounding box center [869, 222] width 519 height 14
type input "Detailed Scrape (Slowest)"
click at [701, 219] on input "Render Output As" at bounding box center [864, 224] width 514 height 14
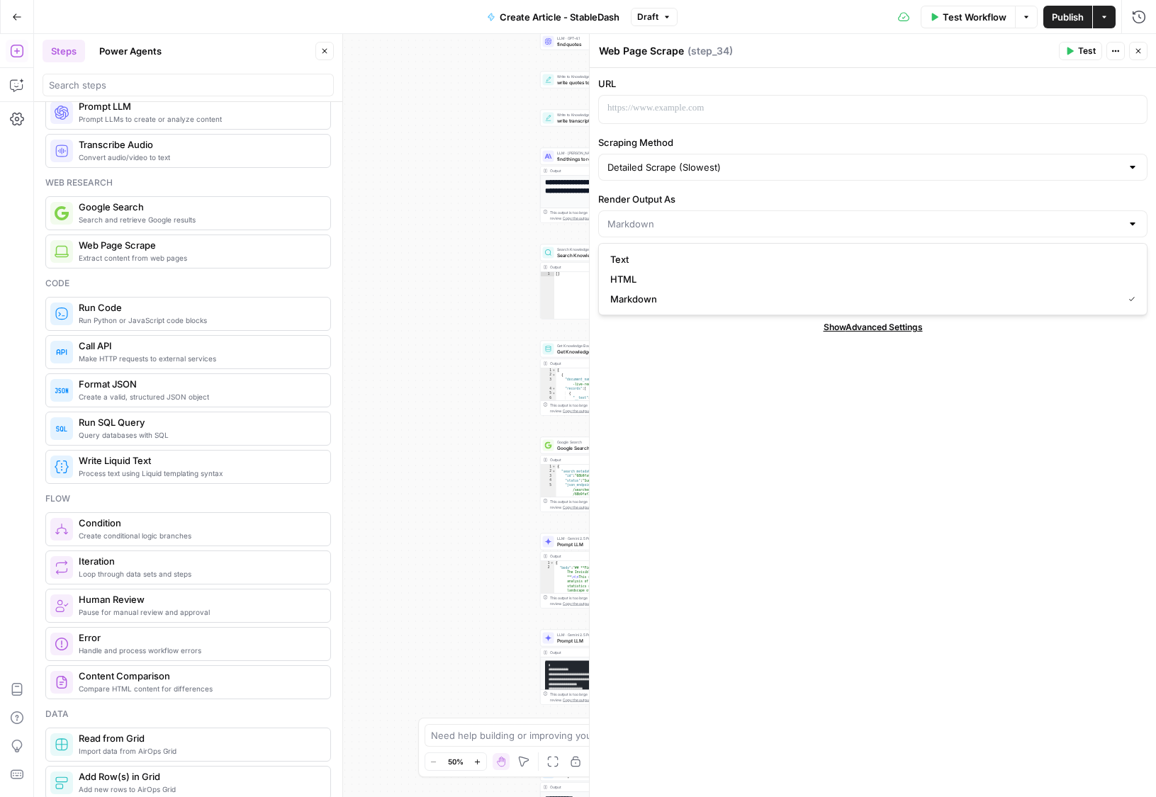
type input "Markdown"
click at [678, 390] on div "URL Scraping Method Detailed Scrape (Slowest) Render Output As Markdown Extract…" at bounding box center [873, 432] width 566 height 729
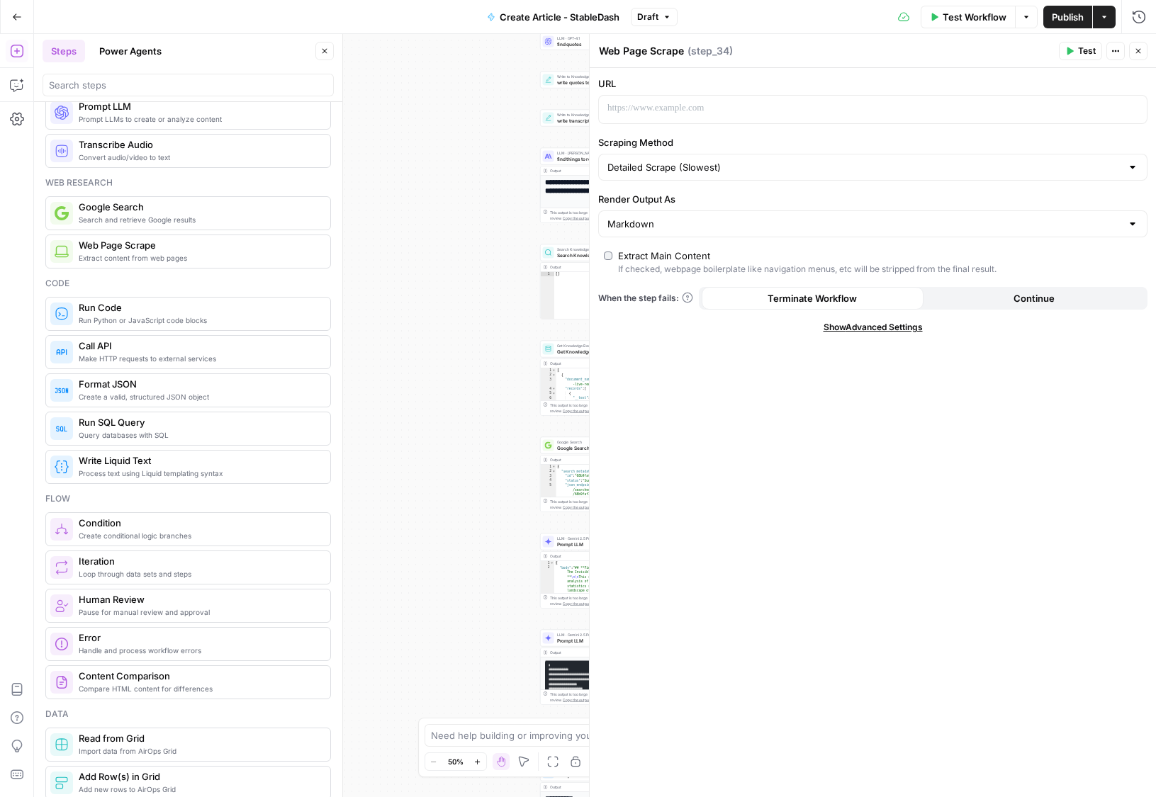
click at [243, 223] on span "Search and retrieve Google results" at bounding box center [199, 219] width 240 height 11
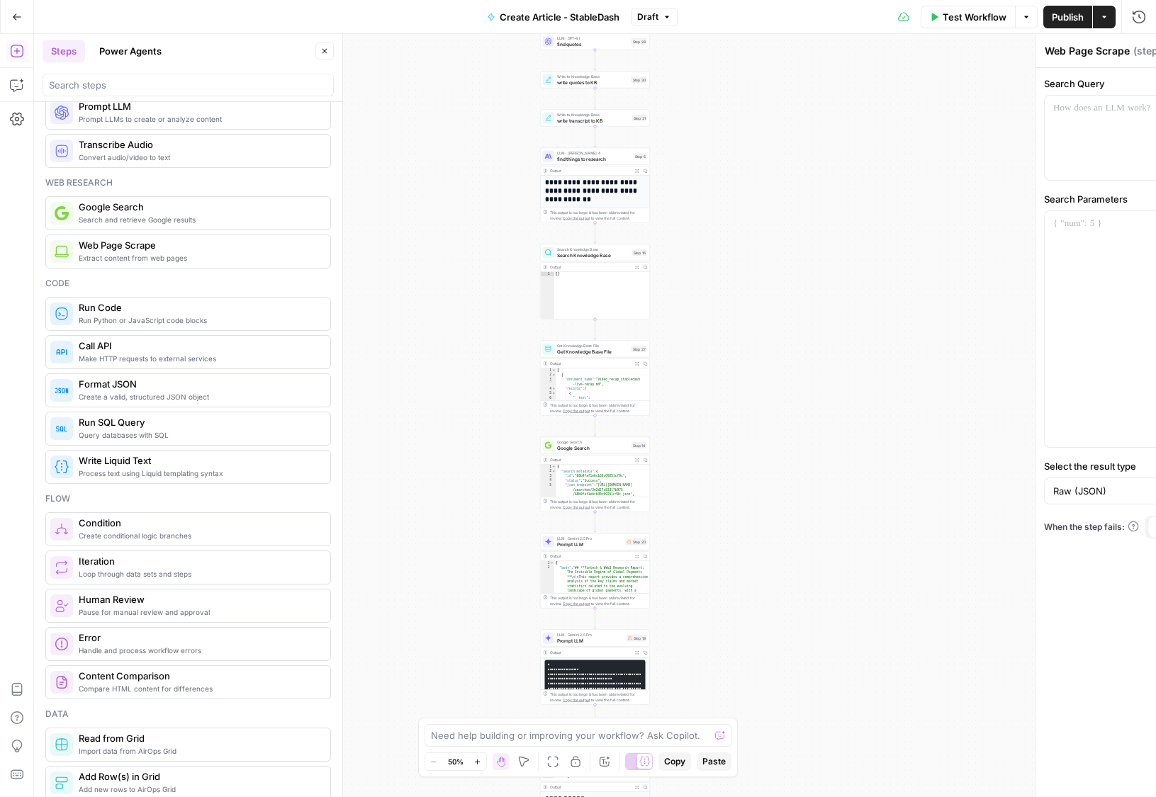
type textarea "Google Search"
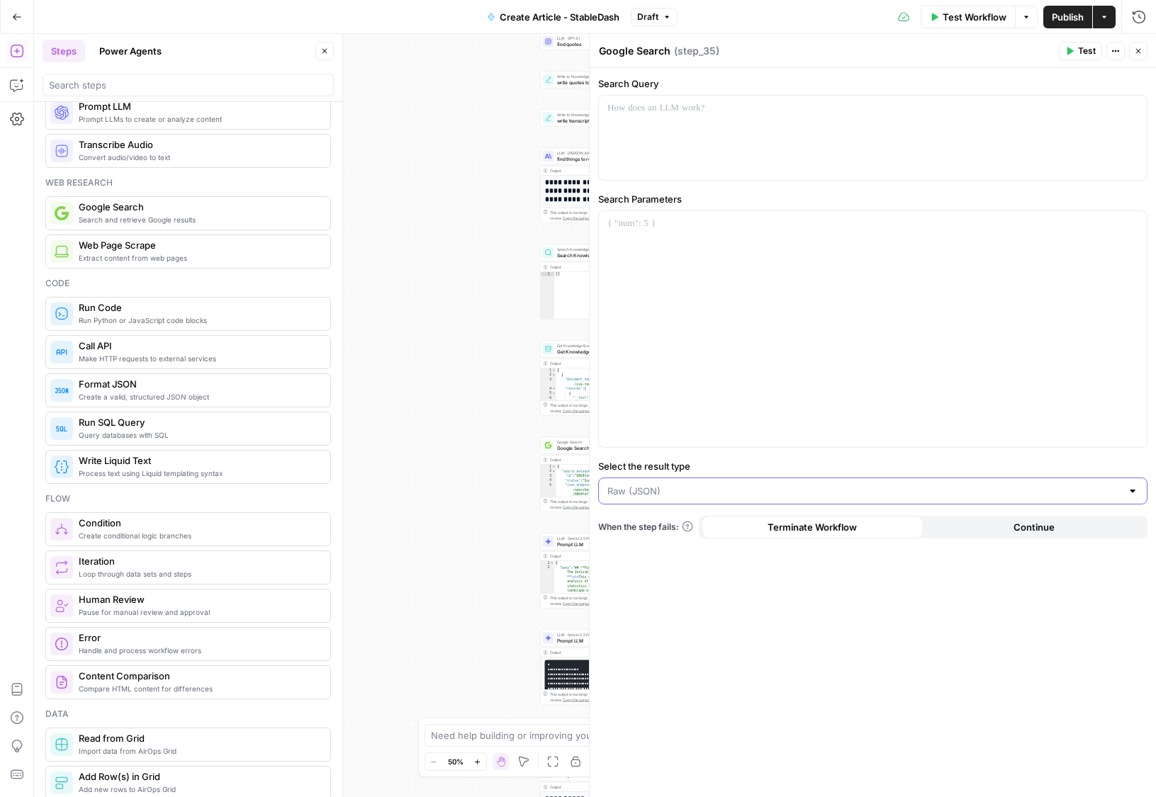
click at [693, 492] on input "Select the result type" at bounding box center [864, 491] width 514 height 14
type input "Raw (JSON)"
click at [1141, 56] on button "Close" at bounding box center [1138, 51] width 18 height 18
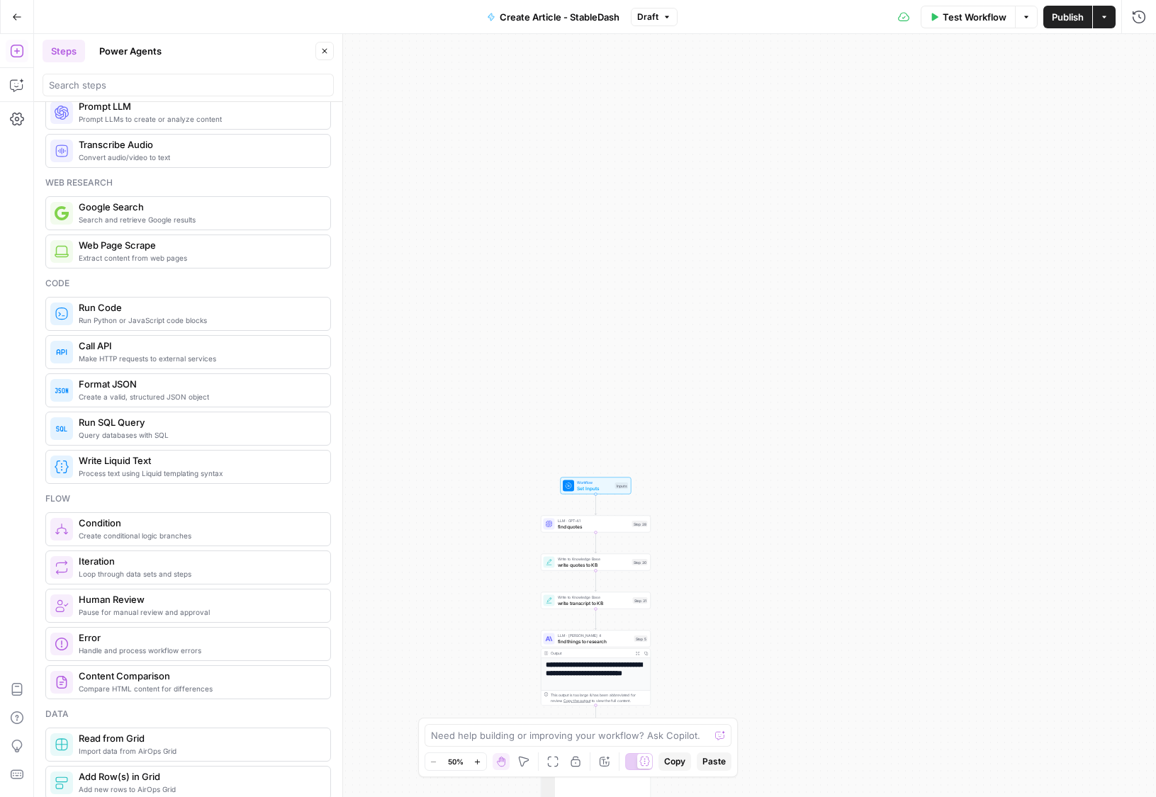
drag, startPoint x: 992, startPoint y: 158, endPoint x: 993, endPoint y: 641, distance: 482.5
click at [993, 641] on div "**********" at bounding box center [595, 415] width 1122 height 763
drag, startPoint x: 838, startPoint y: 659, endPoint x: 1145, endPoint y: 626, distance: 308.6
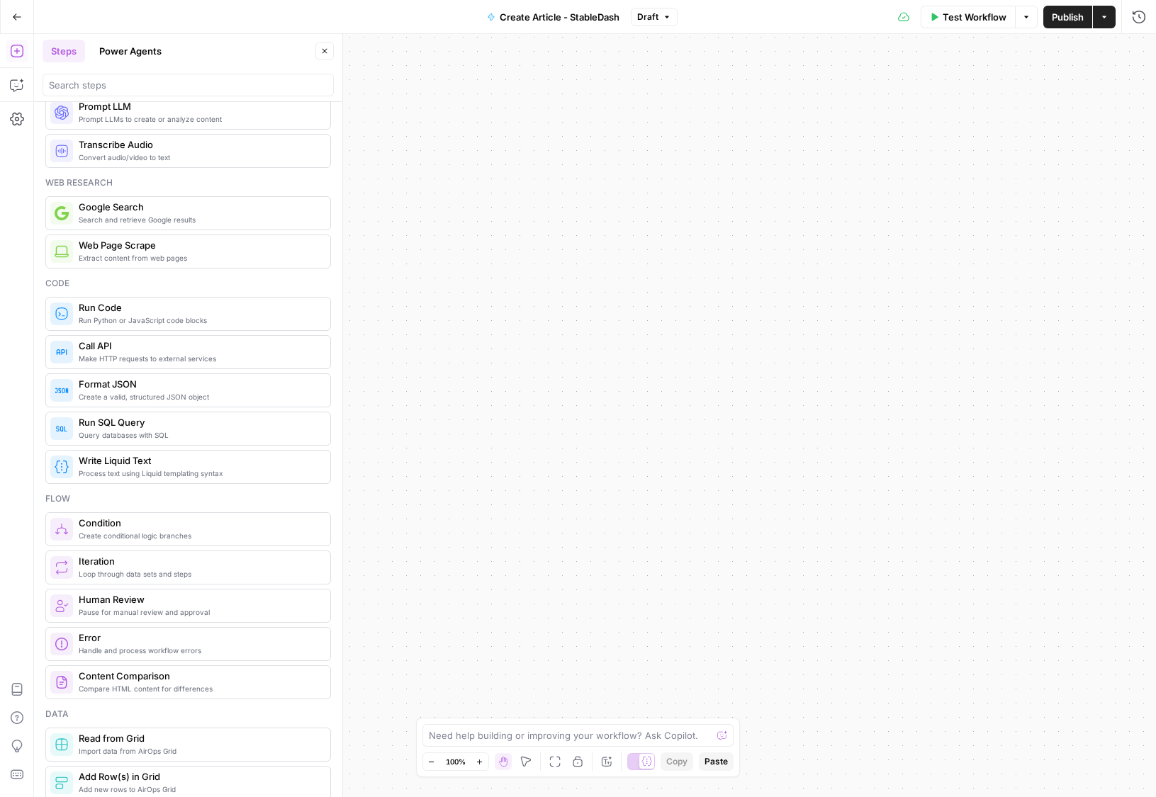
click at [1145, 626] on div "**********" at bounding box center [595, 415] width 1122 height 763
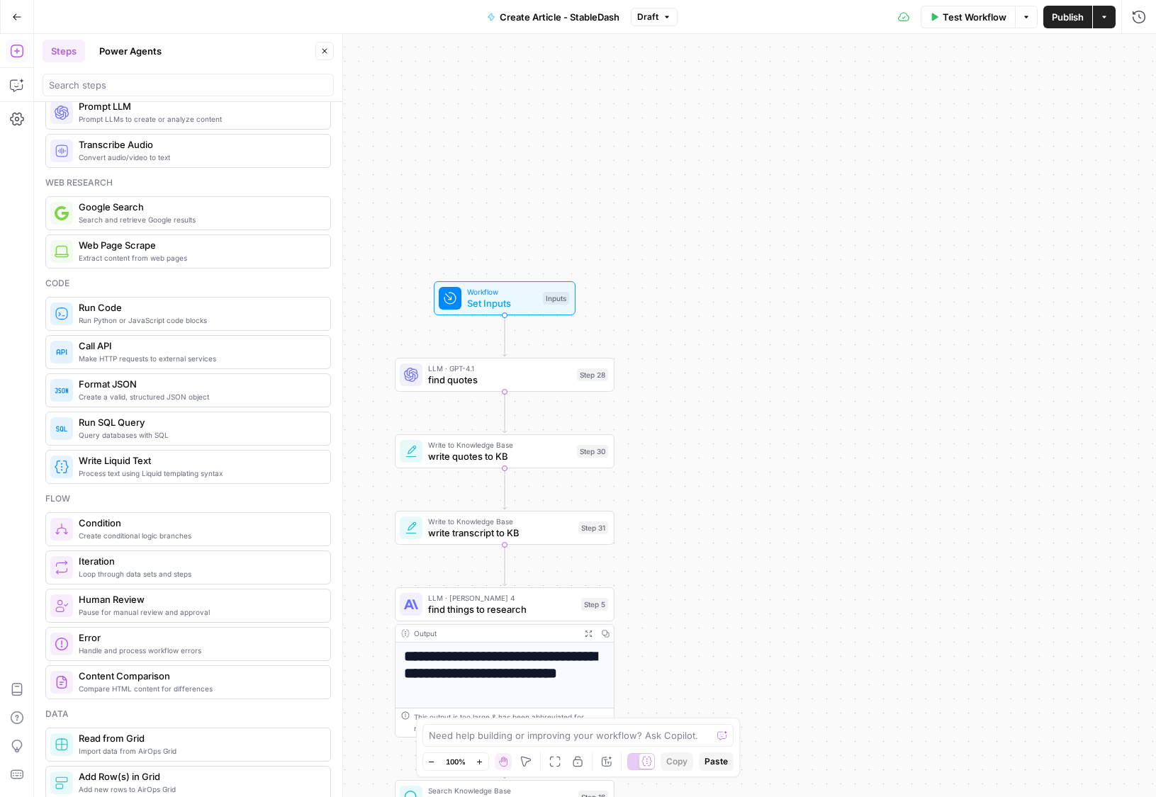
click at [15, 13] on icon "button" at bounding box center [17, 17] width 10 height 10
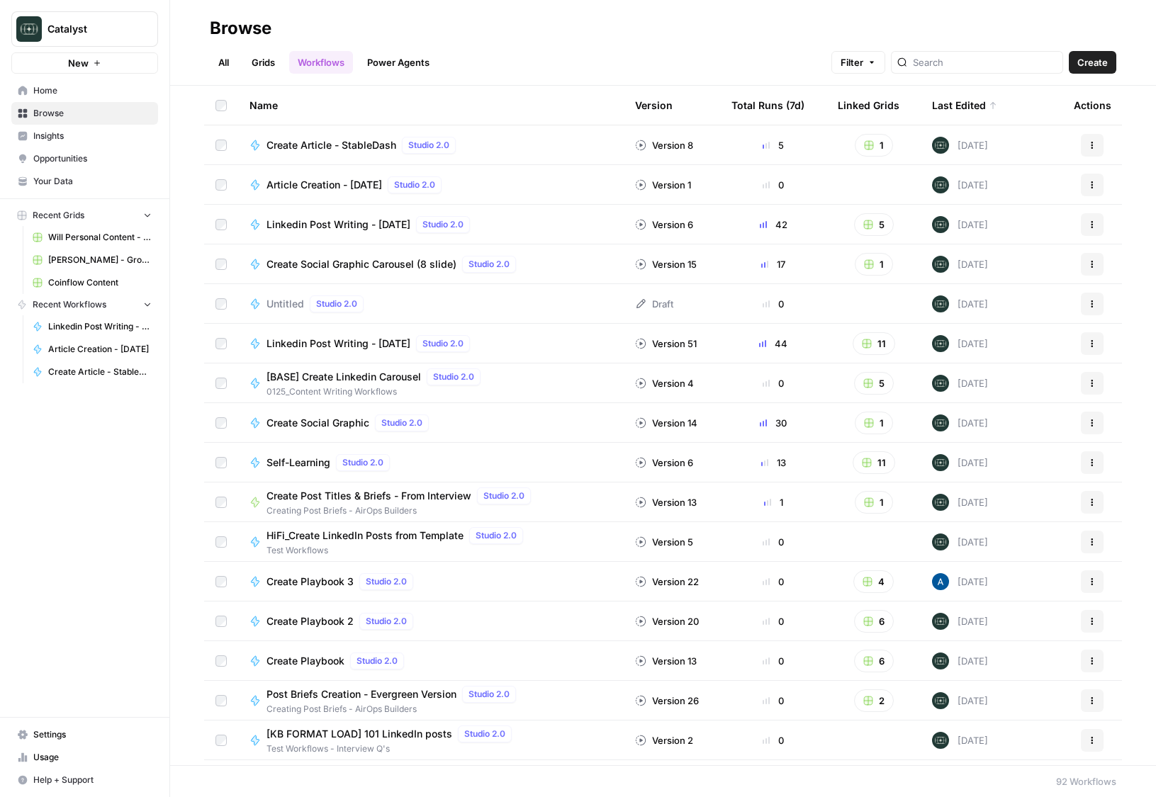
click at [57, 177] on span "Your Data" at bounding box center [92, 181] width 118 height 13
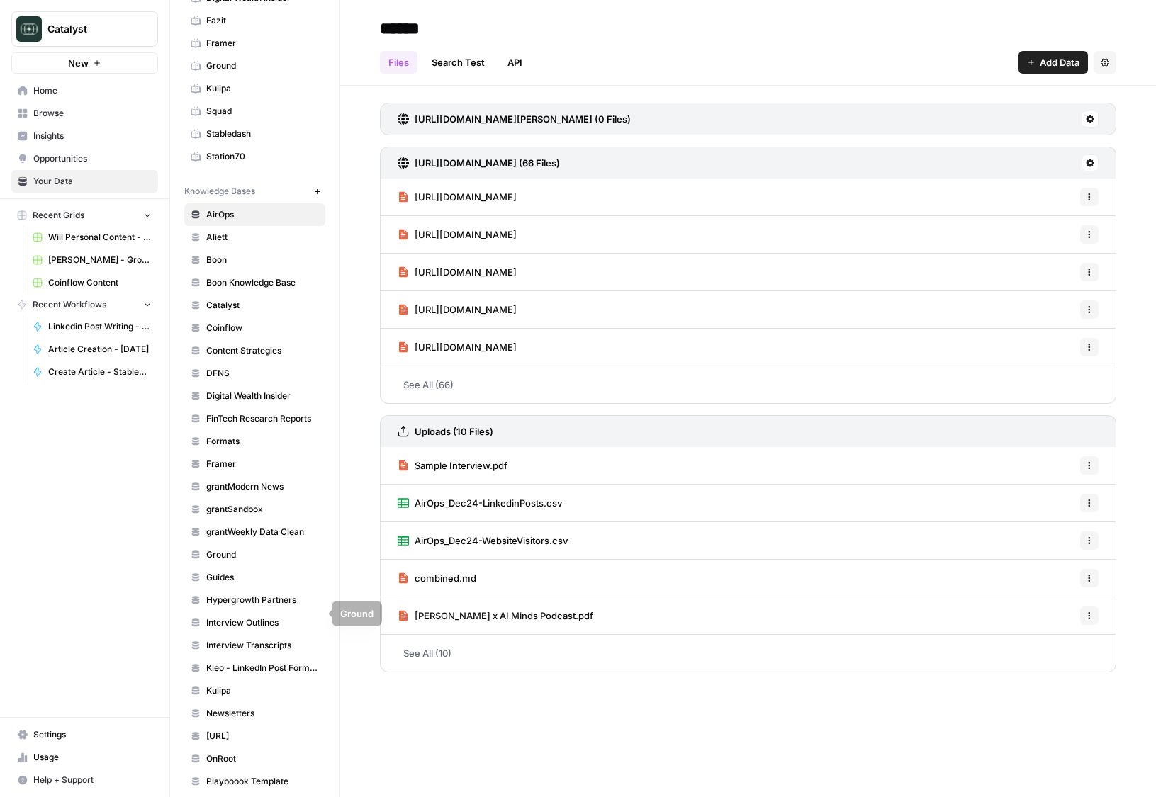
scroll to position [509, 0]
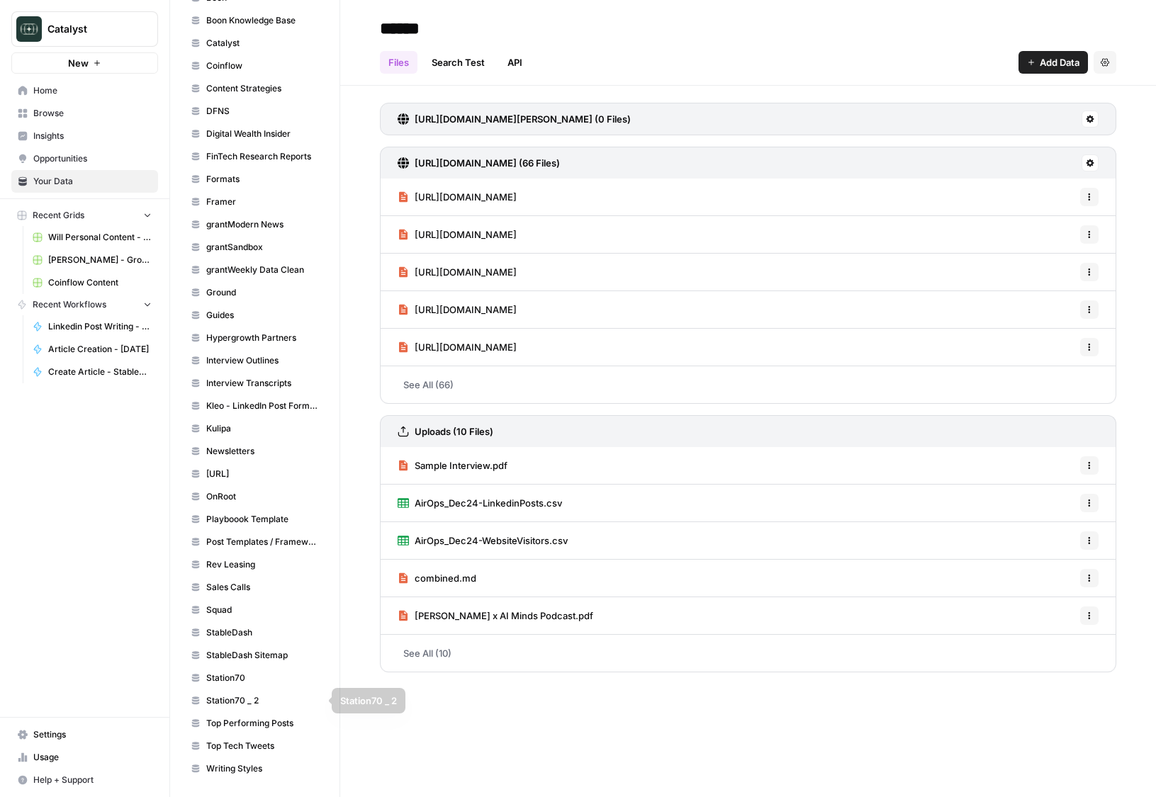
click at [264, 624] on link "StableDash" at bounding box center [254, 632] width 141 height 23
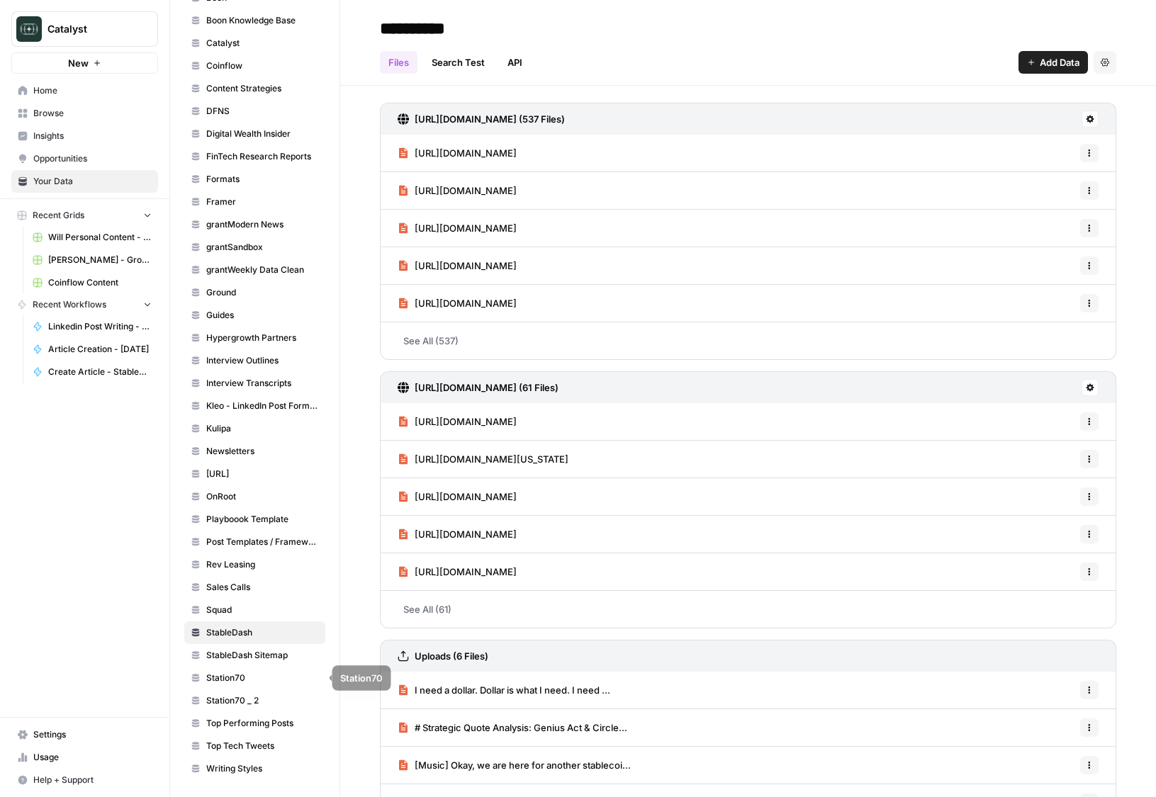
click at [266, 656] on span "StableDash Sitemap" at bounding box center [262, 655] width 113 height 13
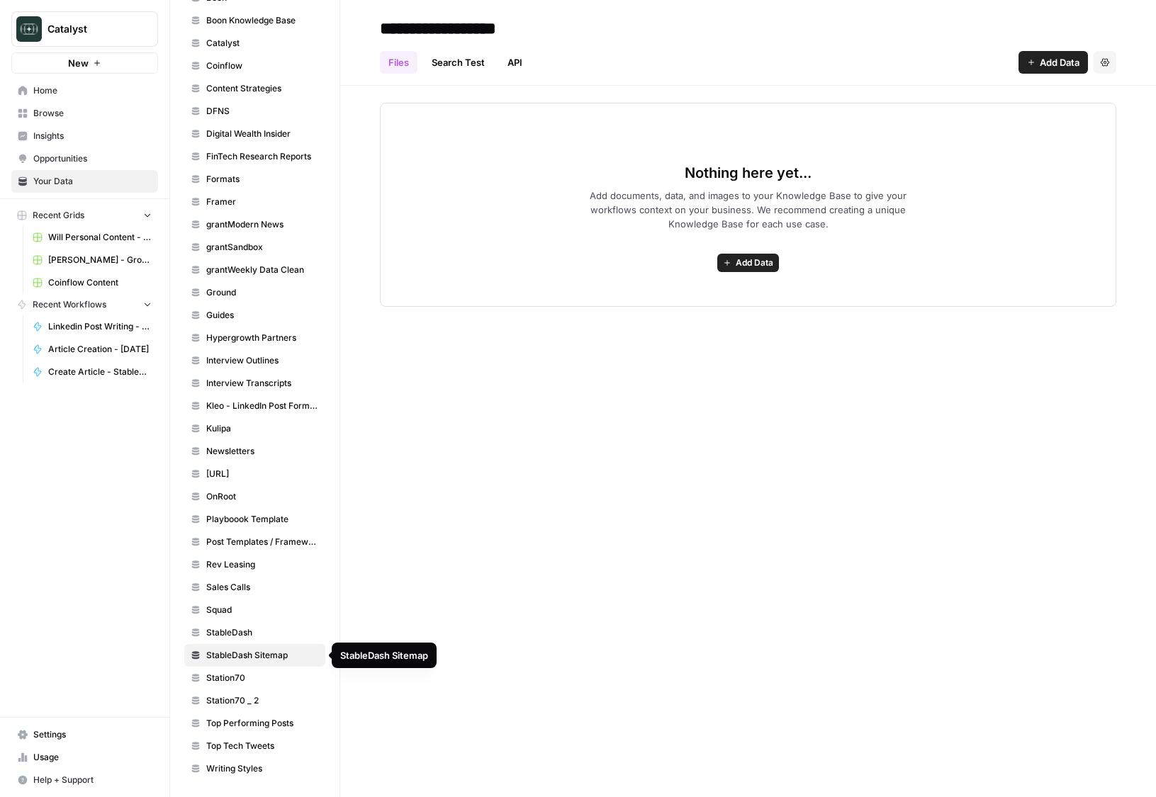
click at [279, 645] on link "StableDash Sitemap" at bounding box center [254, 655] width 141 height 23
click at [276, 622] on link "StableDash" at bounding box center [254, 632] width 141 height 23
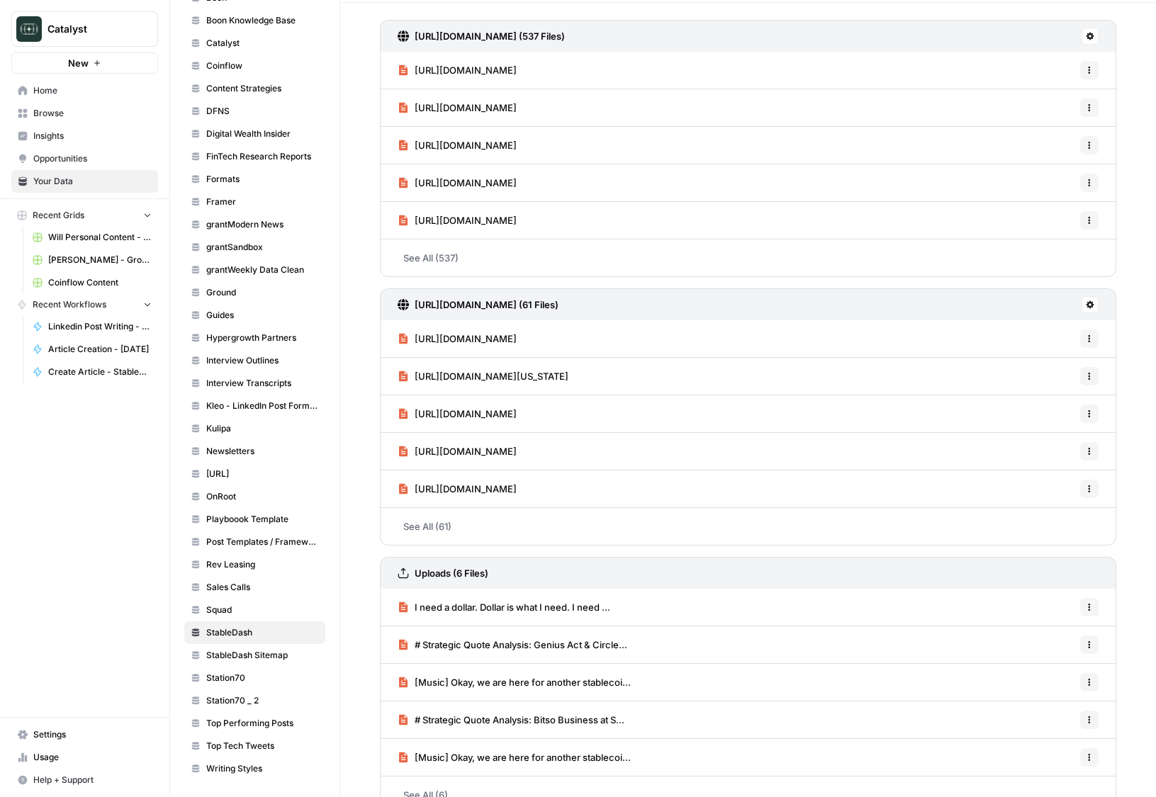
scroll to position [111, 0]
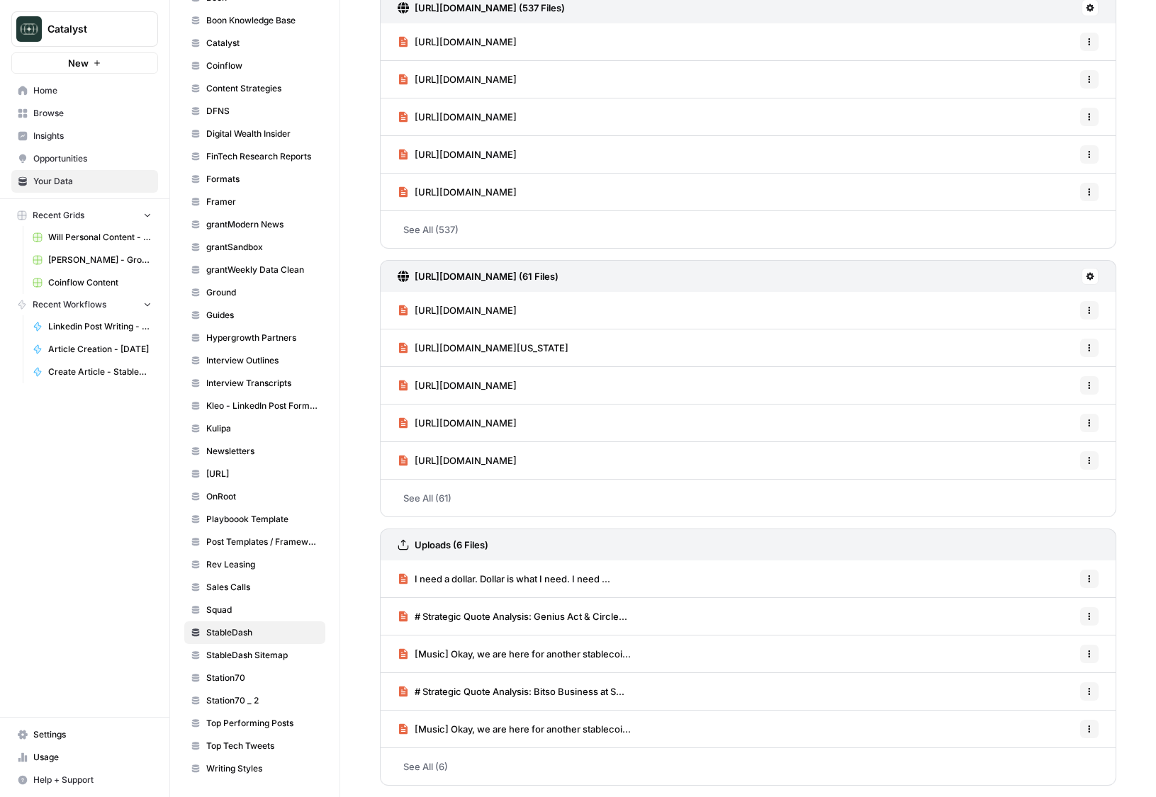
click at [609, 575] on span "I need a dollar. Dollar is what I need. I need ..." at bounding box center [512, 579] width 196 height 14
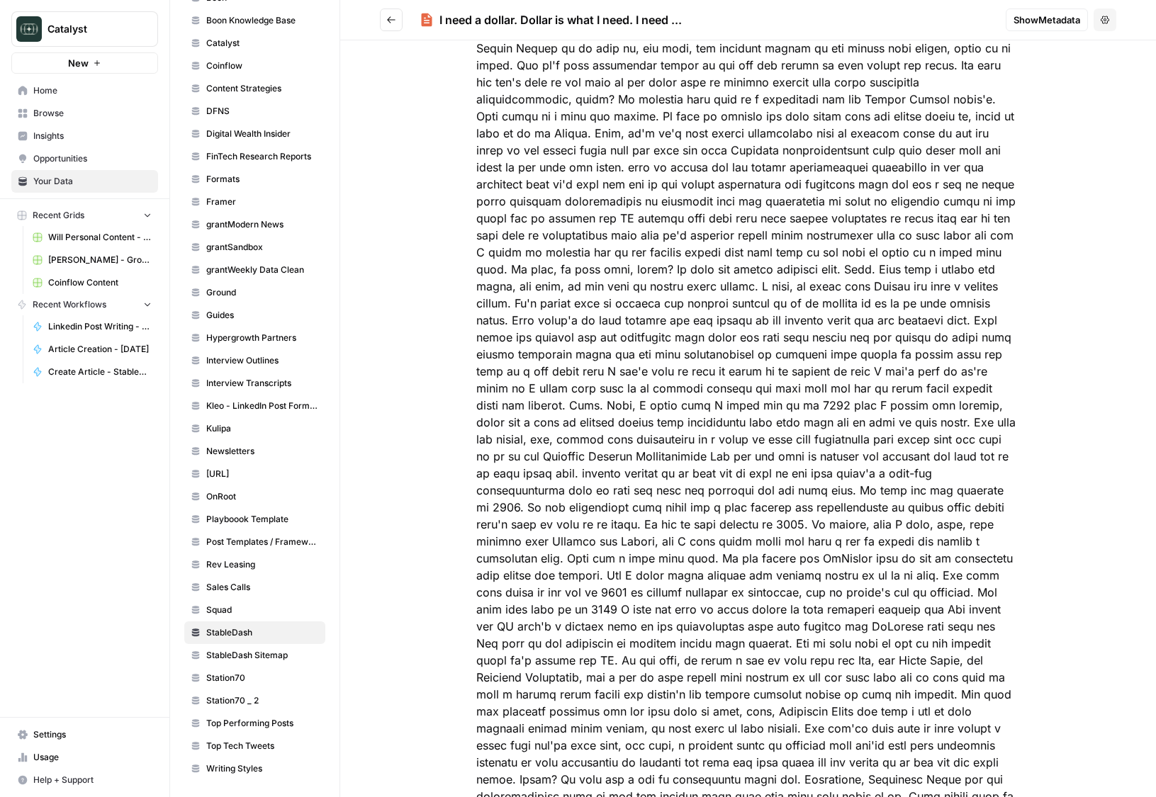
scroll to position [2692, 0]
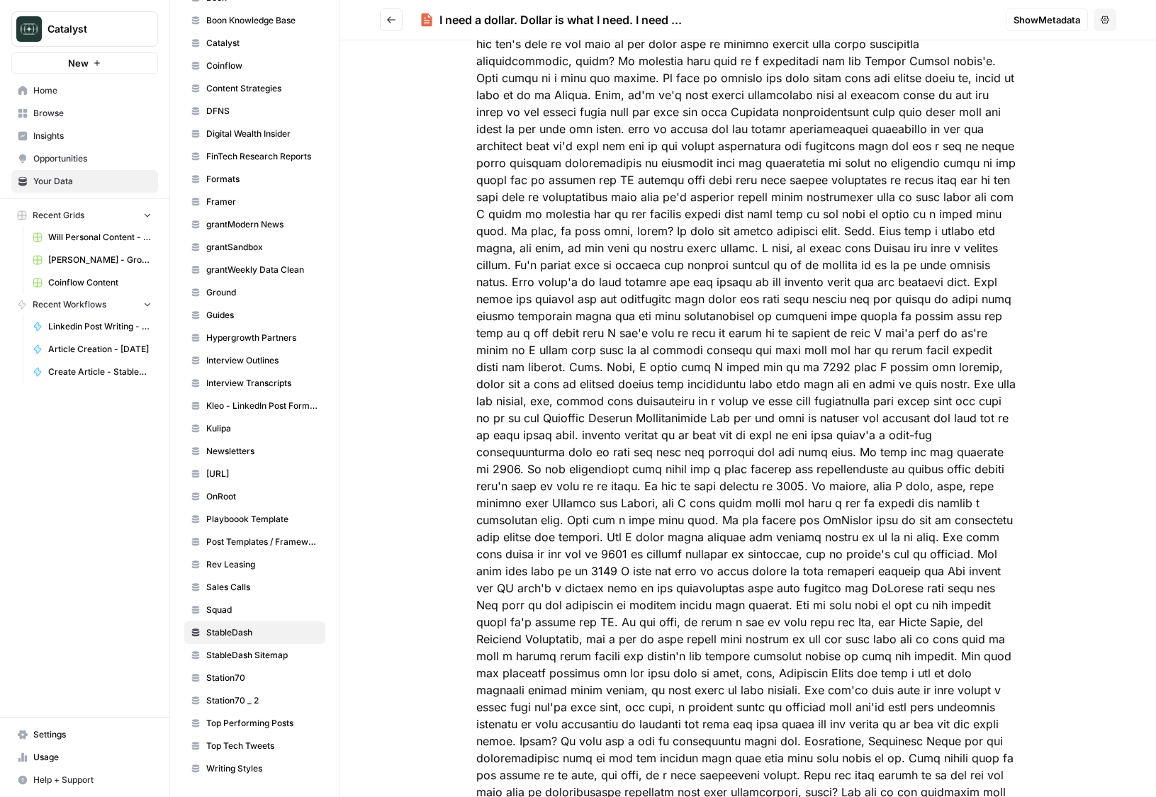
click at [1027, 21] on span "Show Metadata" at bounding box center [1046, 20] width 67 height 14
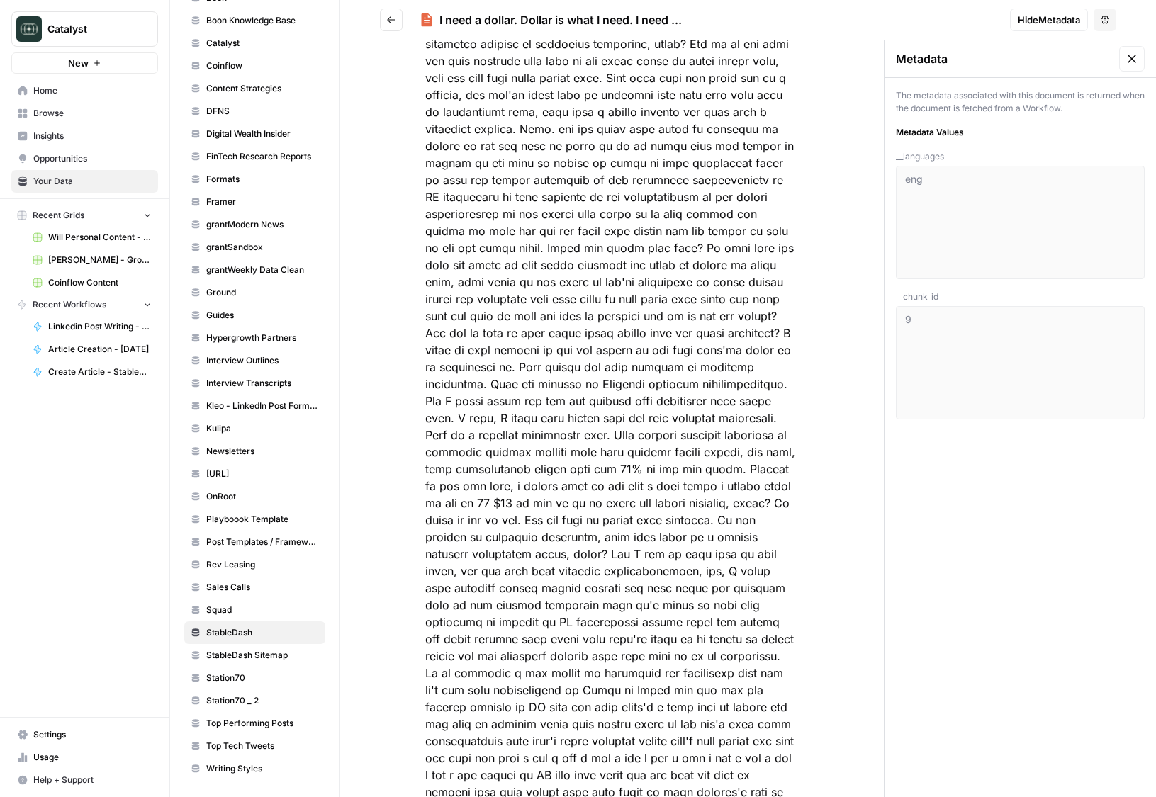
click at [1134, 62] on icon at bounding box center [1131, 59] width 9 height 9
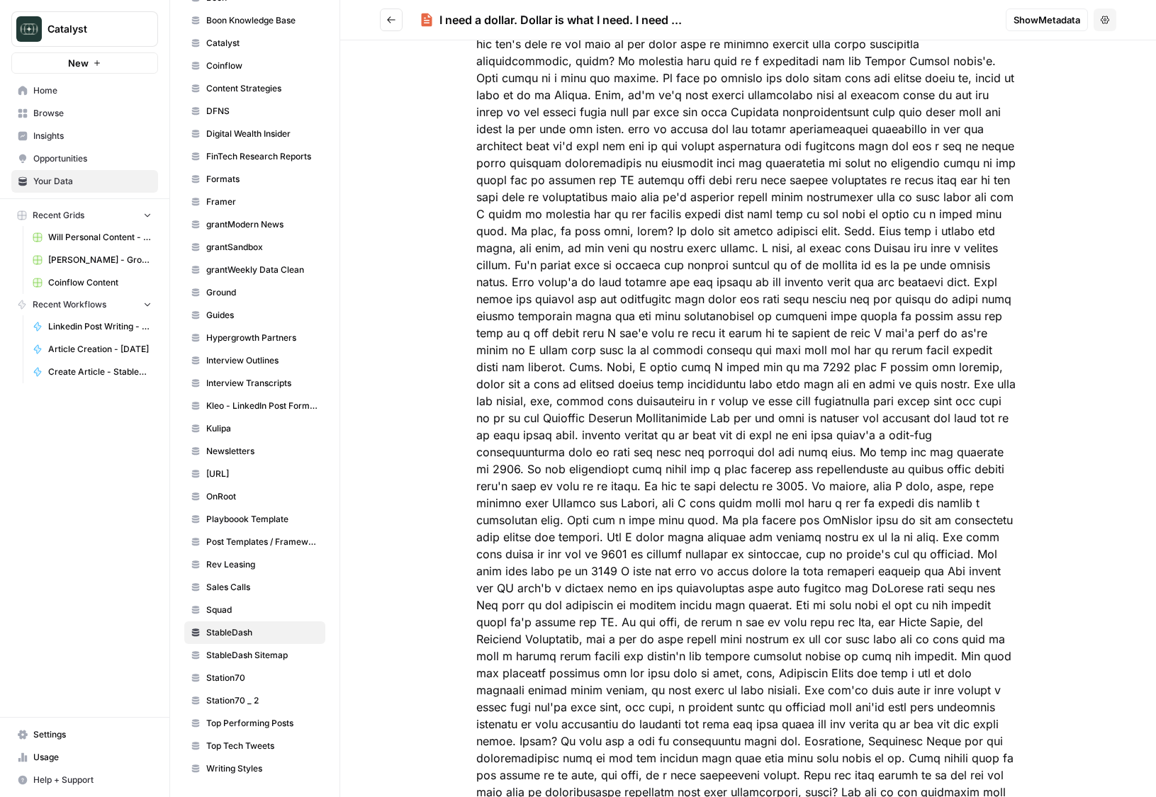
click at [383, 13] on button "Go back" at bounding box center [391, 20] width 23 height 23
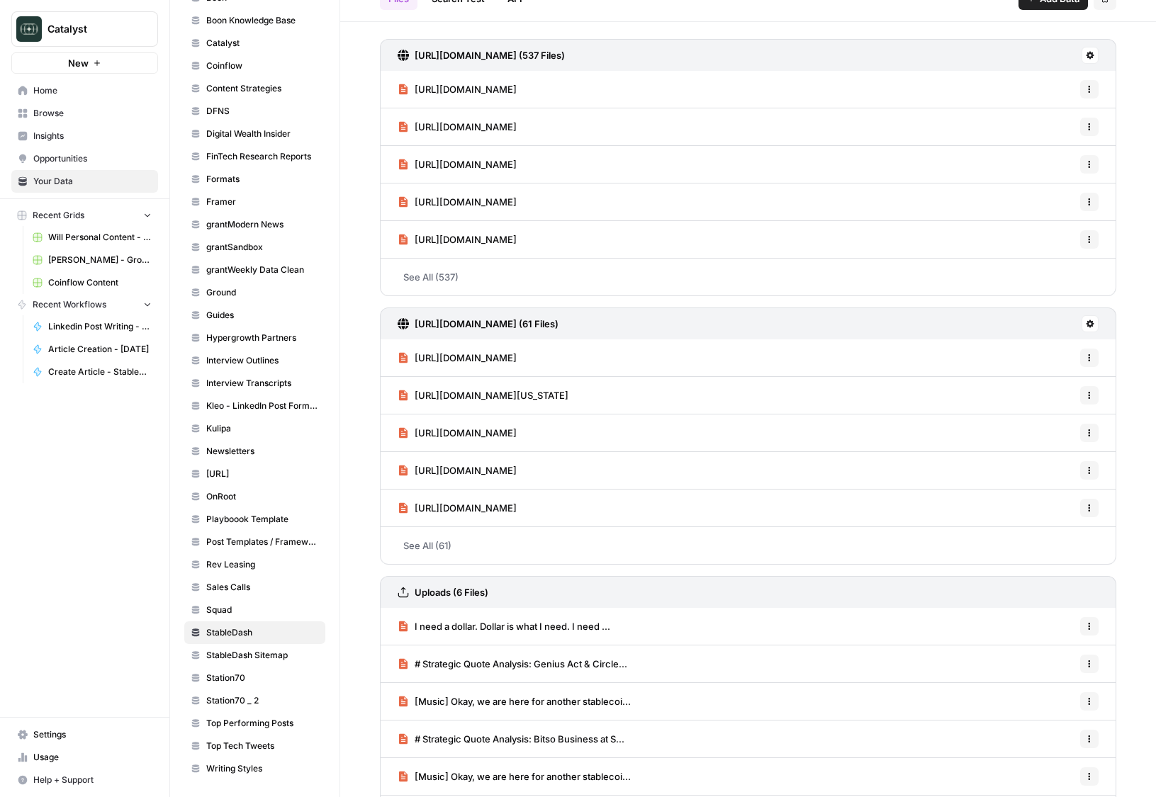
scroll to position [83, 0]
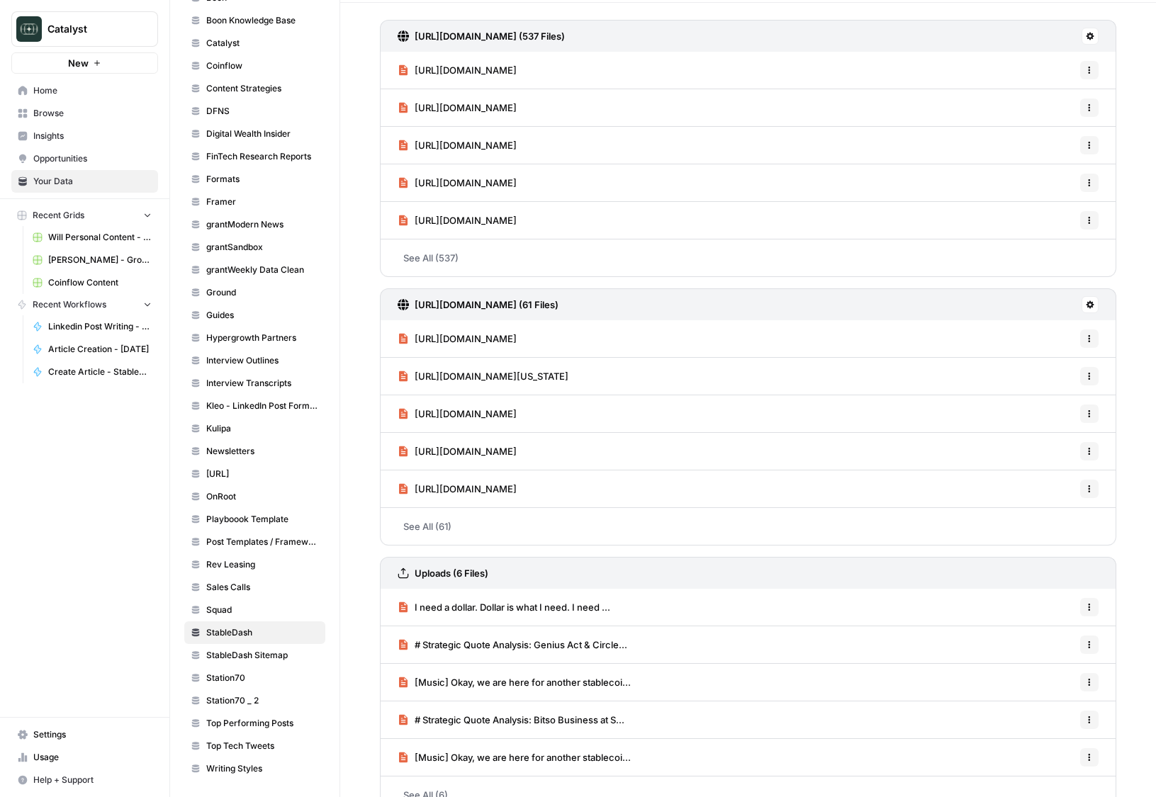
click at [545, 639] on span "# Strategic Quote Analysis: Genius Act & Circle..." at bounding box center [520, 645] width 213 height 14
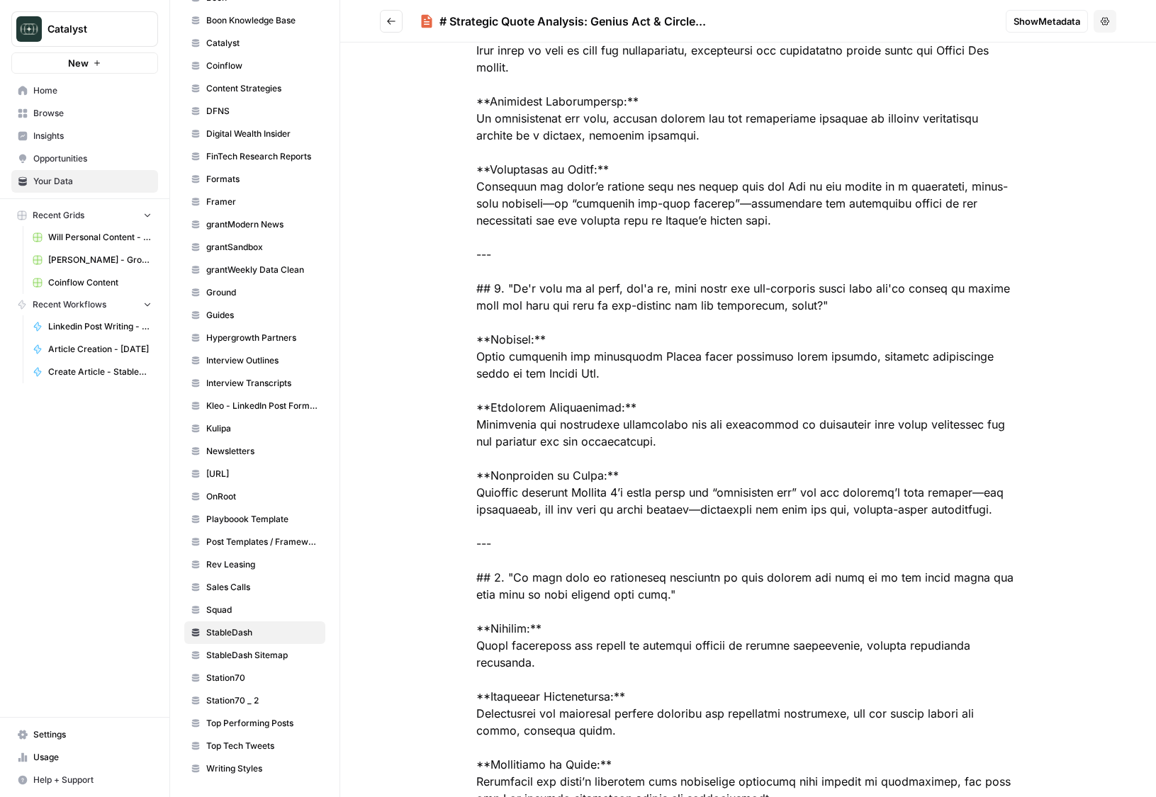
scroll to position [202, 0]
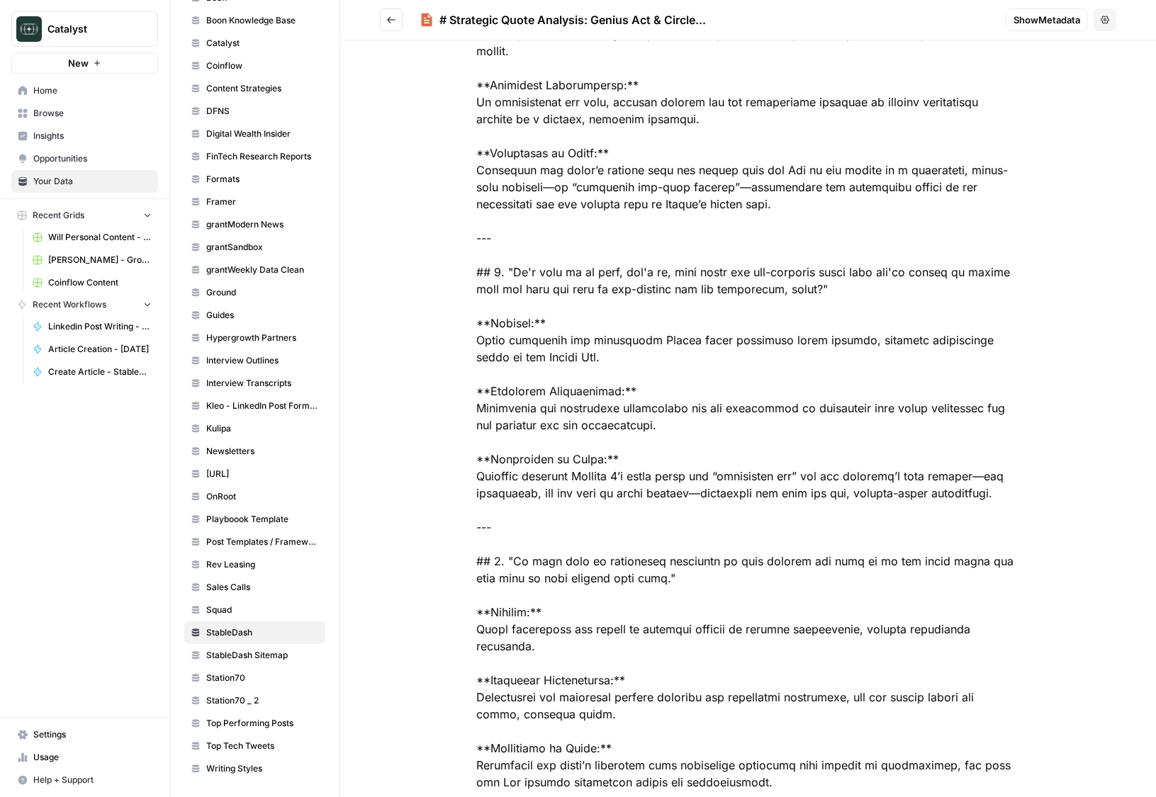
click at [390, 15] on icon "Go back" at bounding box center [391, 20] width 10 height 10
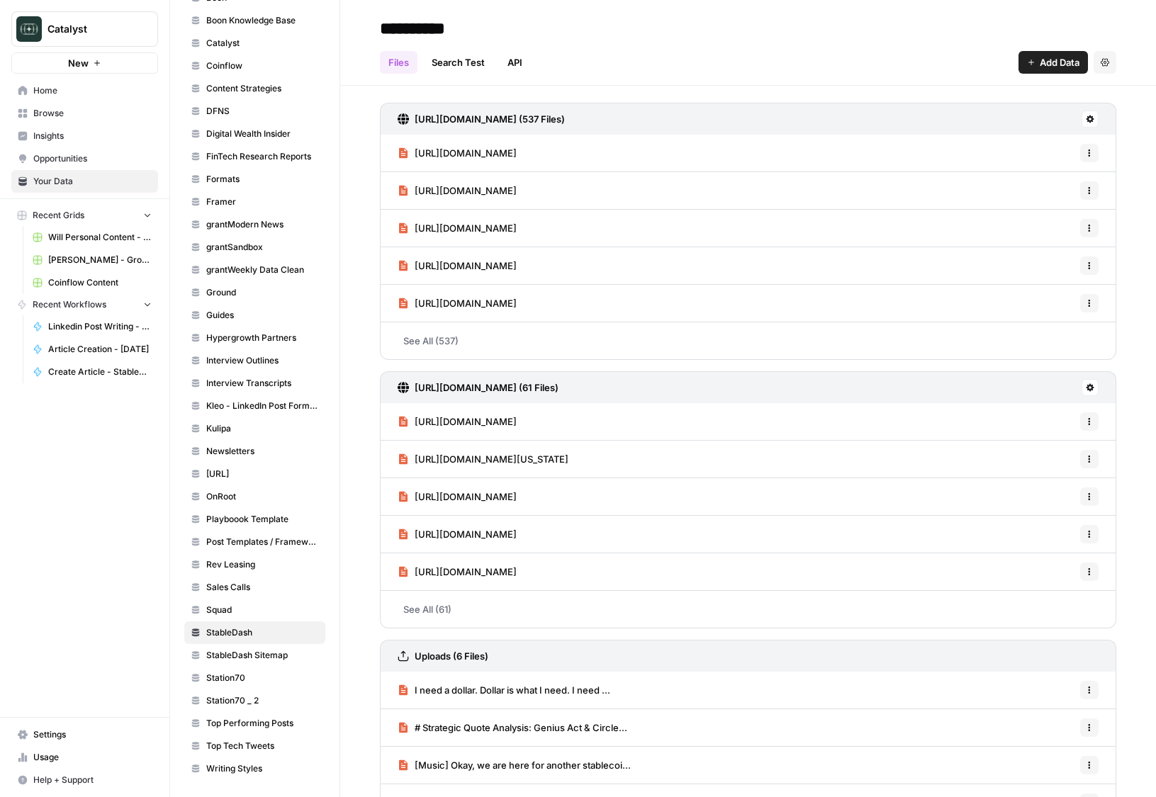
click at [81, 128] on link "Insights" at bounding box center [84, 136] width 147 height 23
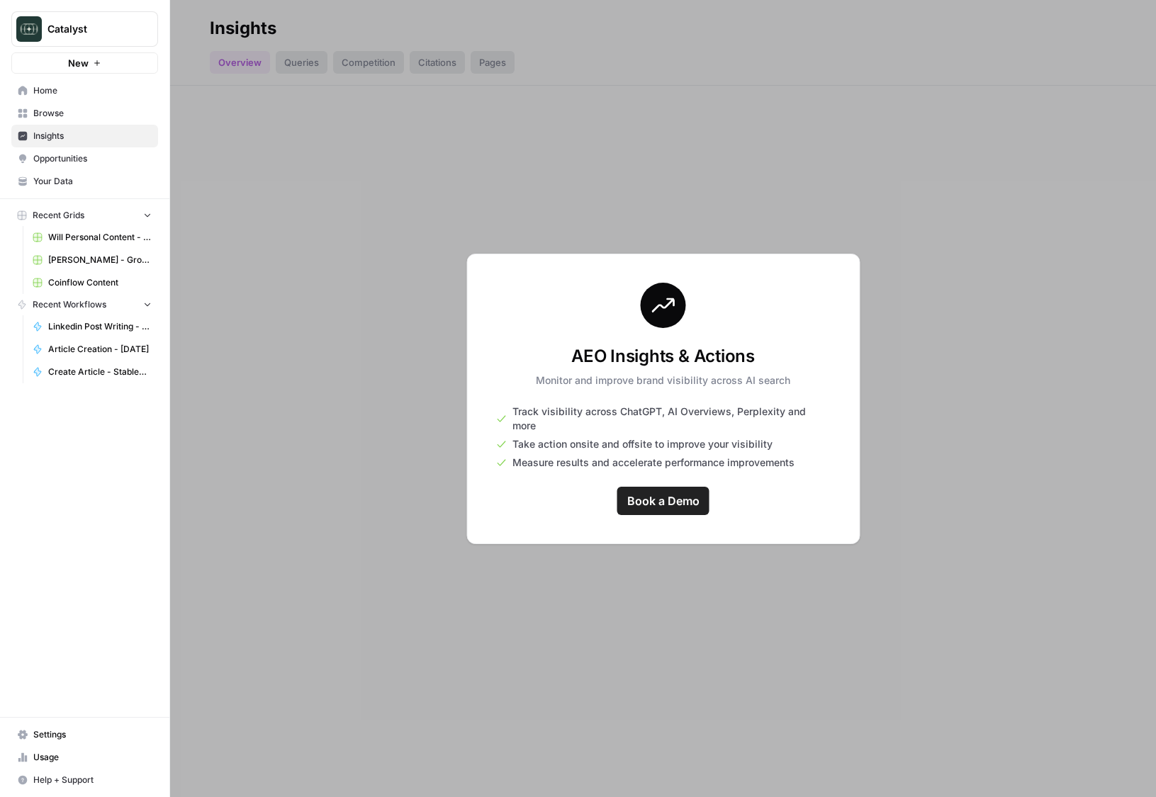
click at [86, 91] on span "Home" at bounding box center [92, 90] width 118 height 13
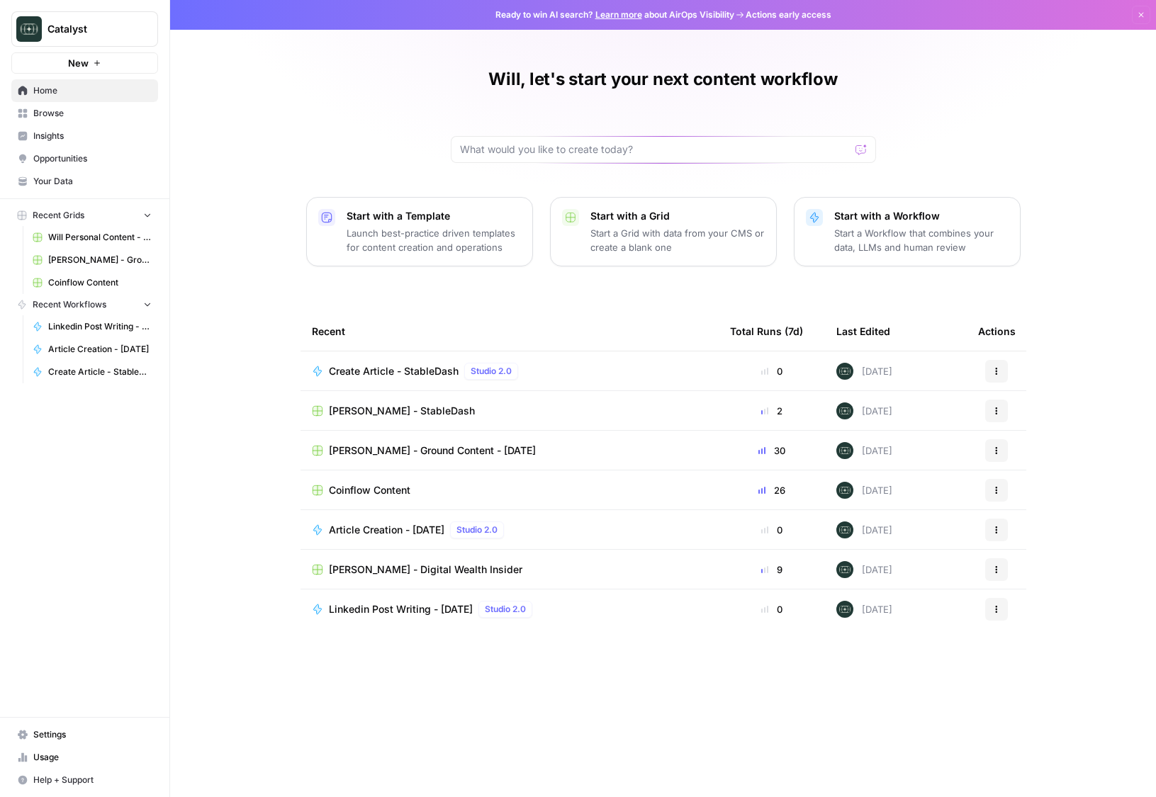
click at [992, 378] on button "Actions" at bounding box center [996, 371] width 23 height 23
click at [1046, 453] on span "Integrate" at bounding box center [1069, 456] width 113 height 14
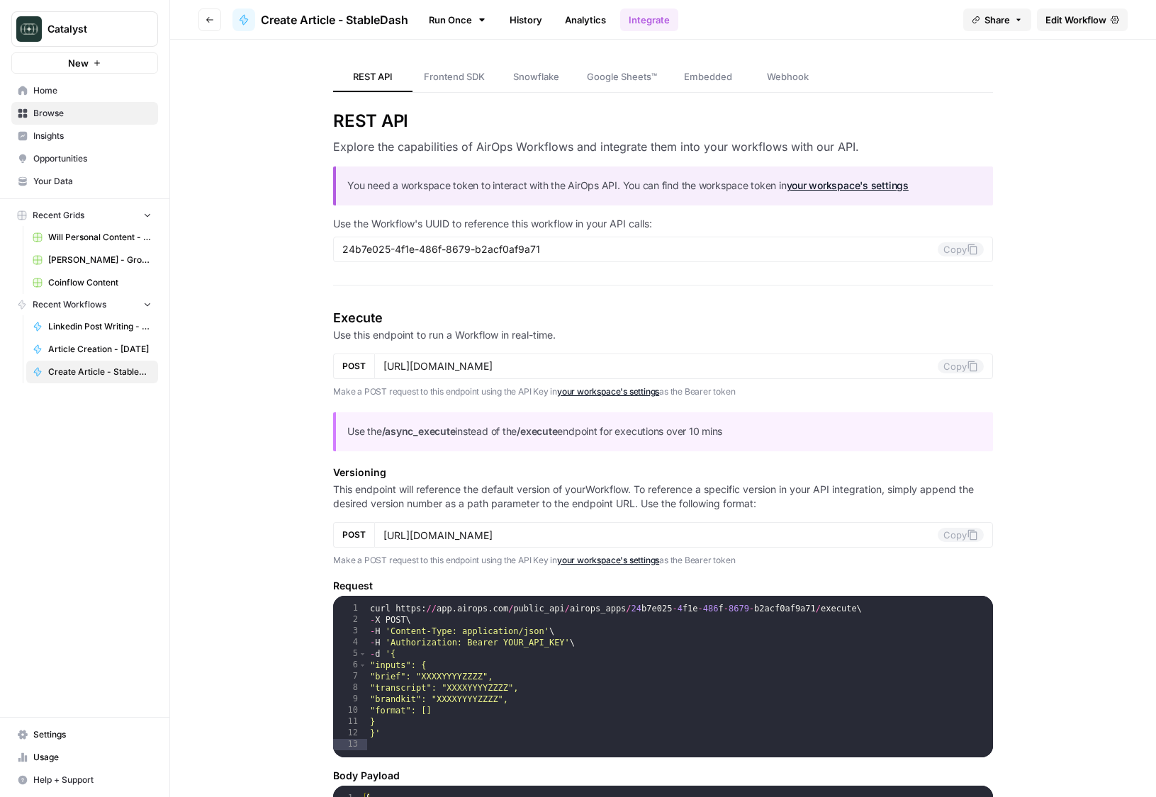
click at [687, 84] on link "Embedded" at bounding box center [707, 77] width 79 height 30
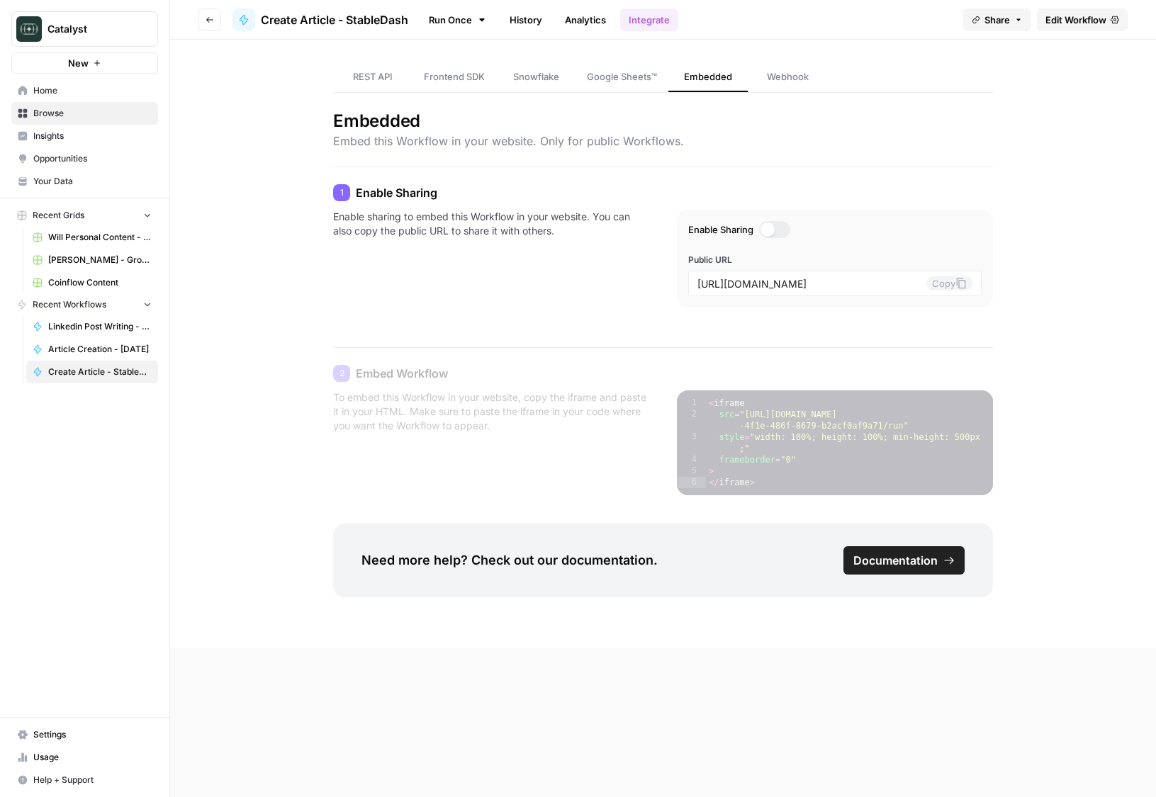
click at [777, 78] on span "Webhook" at bounding box center [788, 76] width 42 height 14
click at [652, 85] on link "Google Sheets™" at bounding box center [621, 77] width 93 height 30
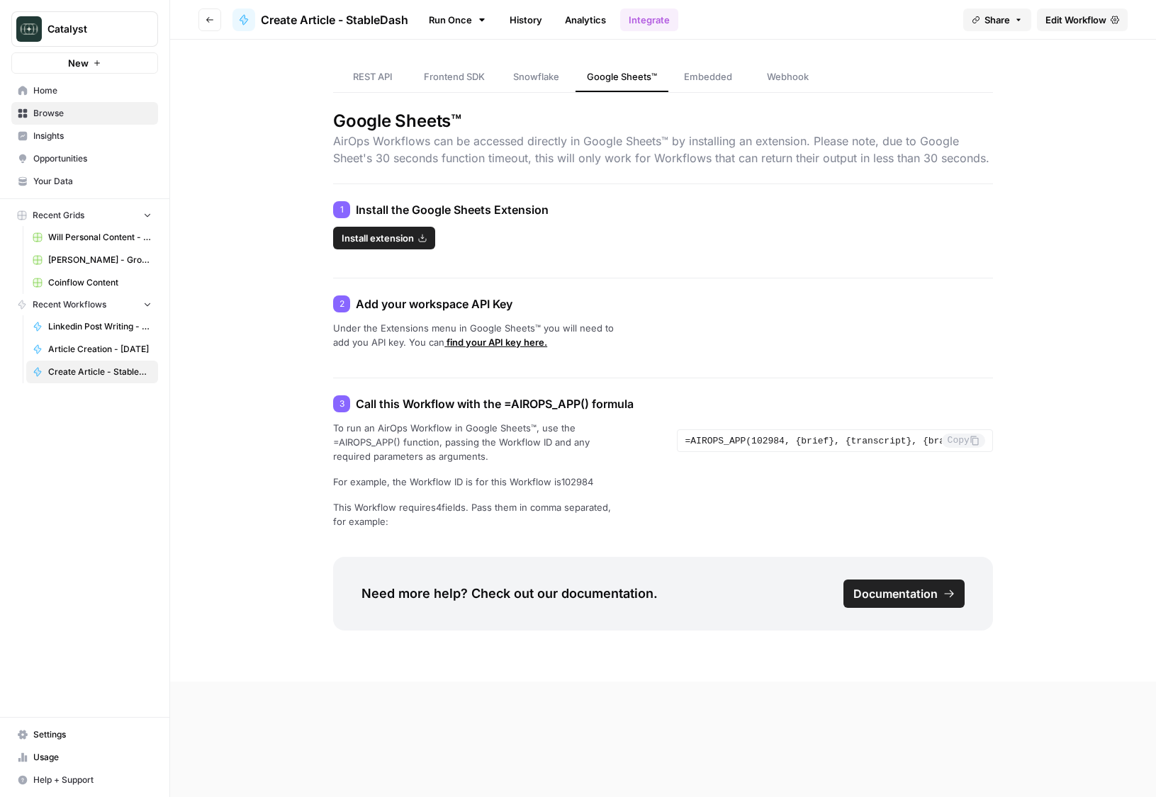
click at [529, 89] on link "Snowflake" at bounding box center [535, 77] width 79 height 30
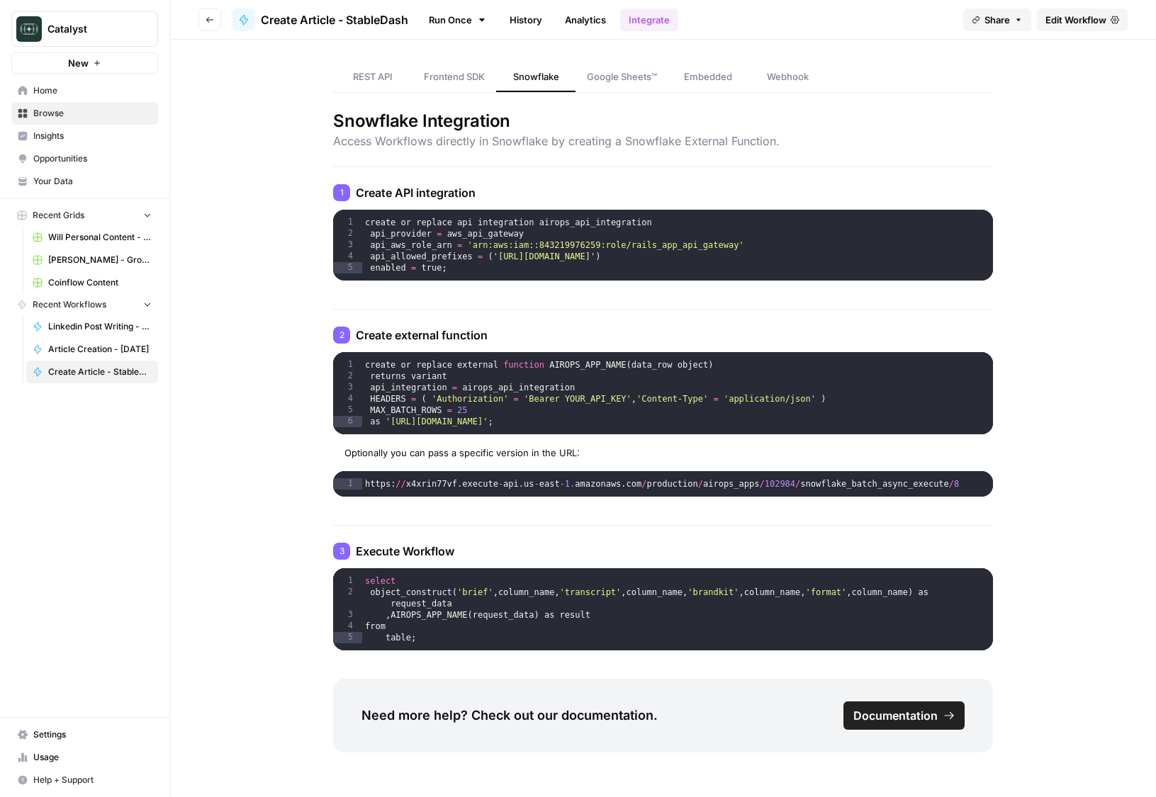
click at [451, 78] on span "Frontend SDK" at bounding box center [454, 76] width 61 height 14
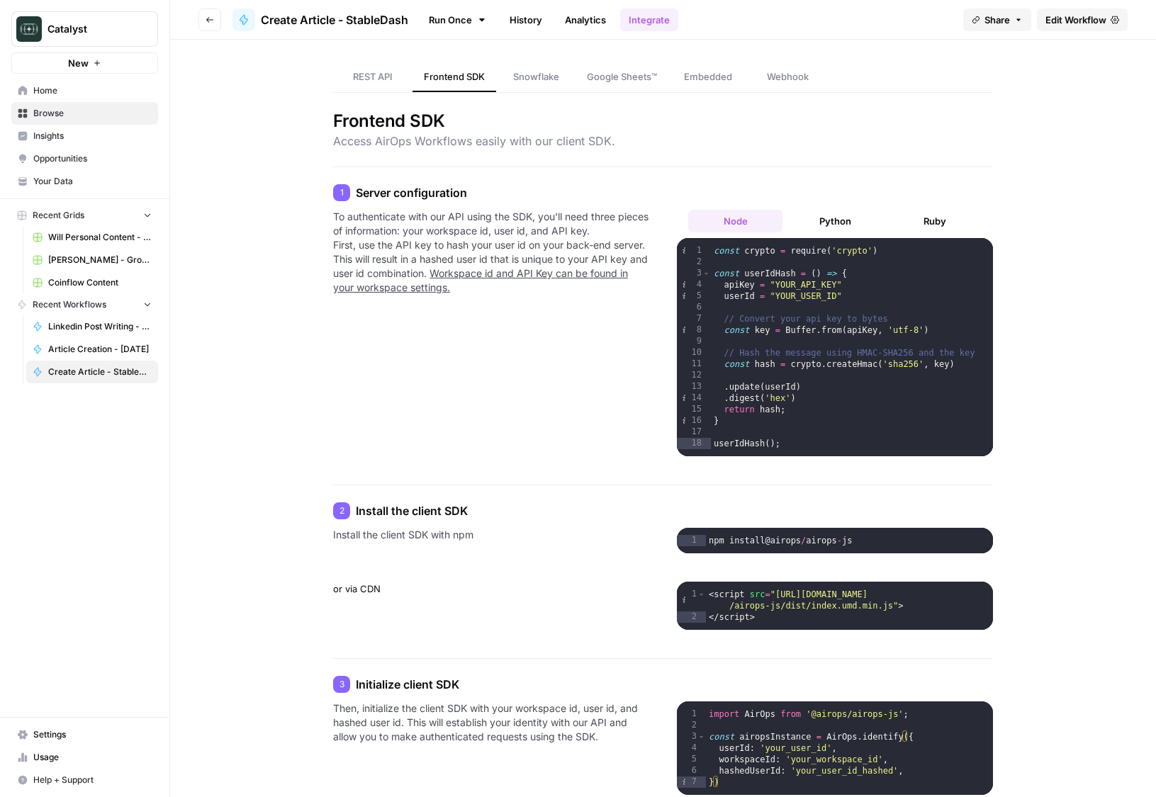
click at [340, 75] on link "REST API" at bounding box center [372, 77] width 79 height 30
